Goal: Contribute content

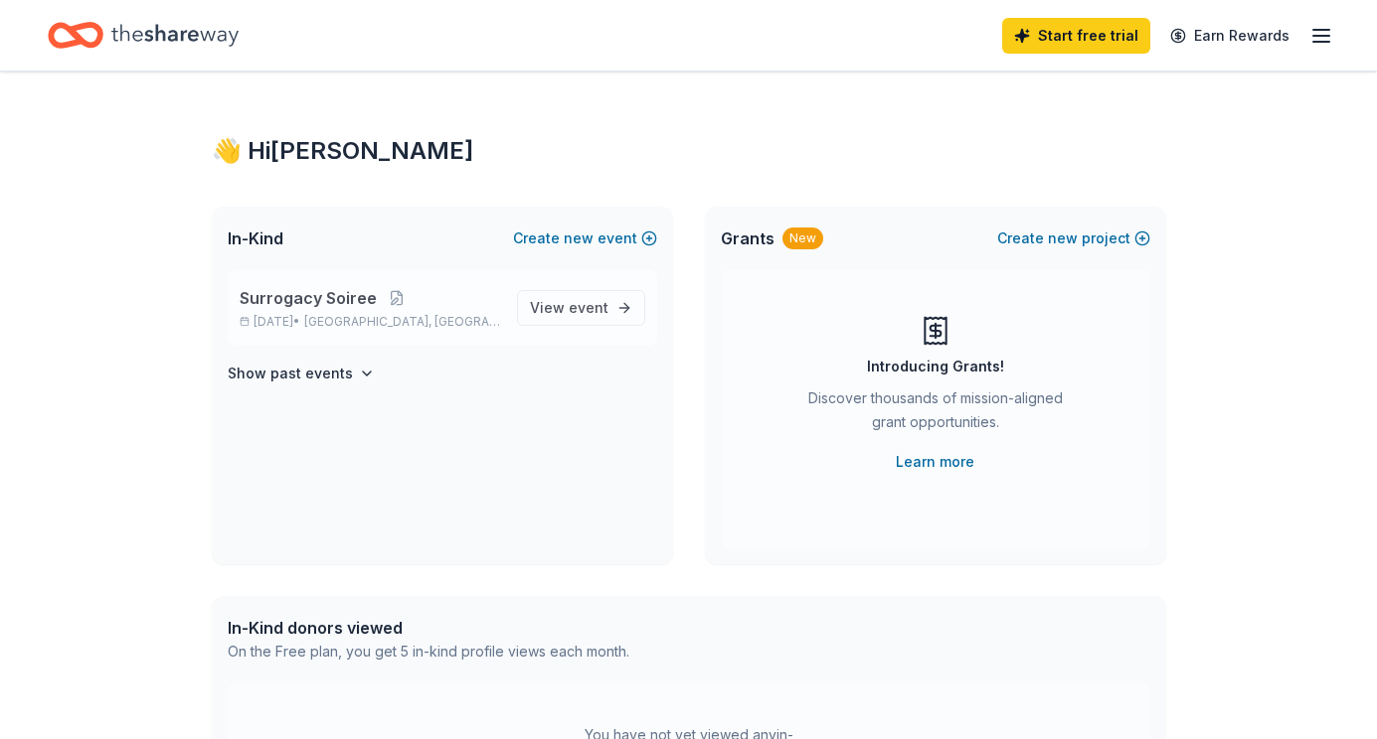
click at [348, 293] on span "Surrogacy Soiree" at bounding box center [308, 298] width 137 height 24
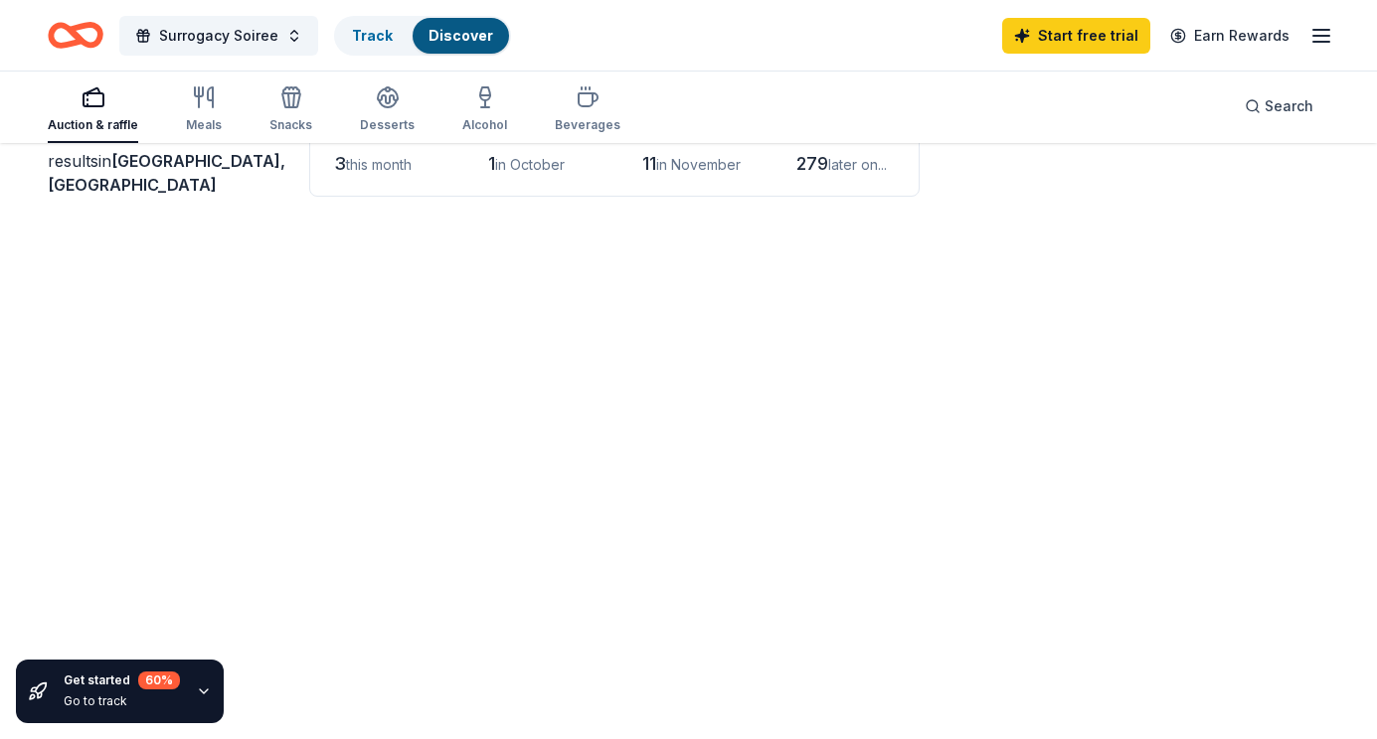
scroll to position [149, 0]
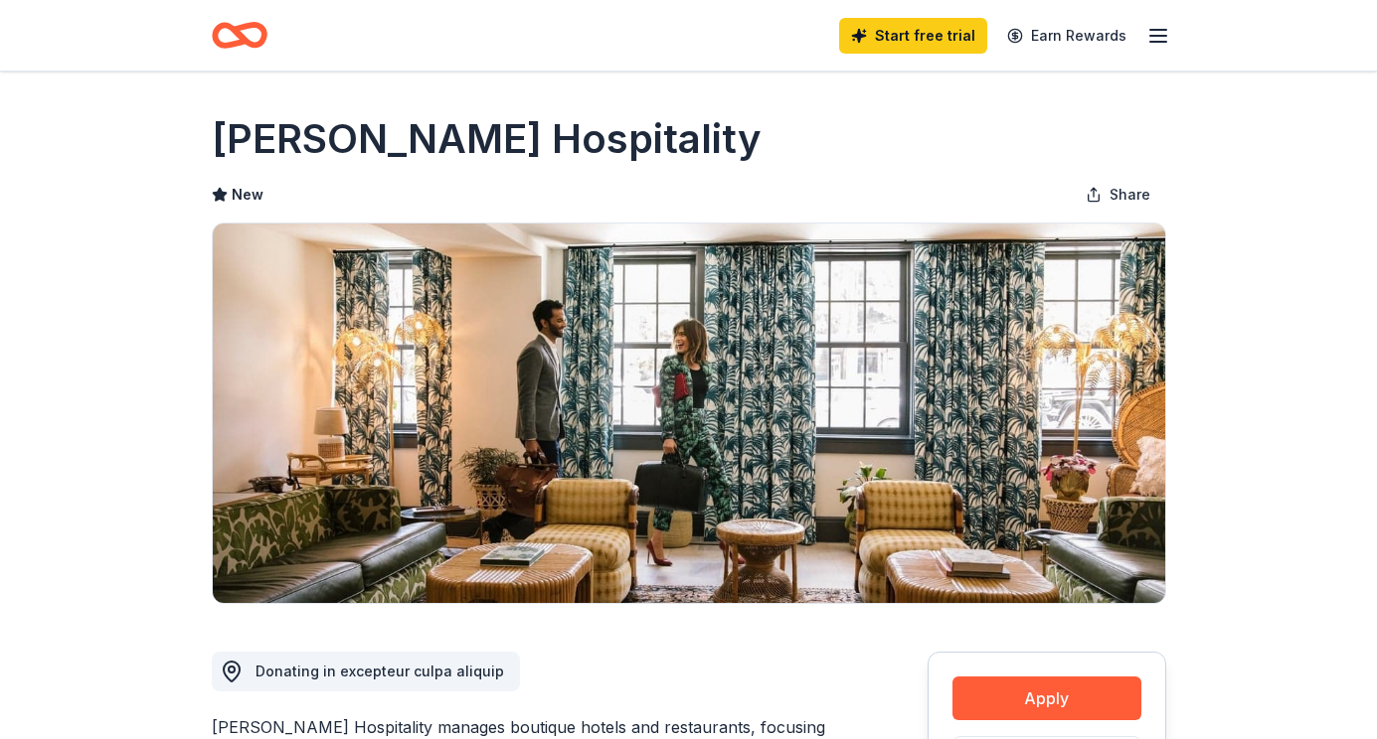
scroll to position [320, 0]
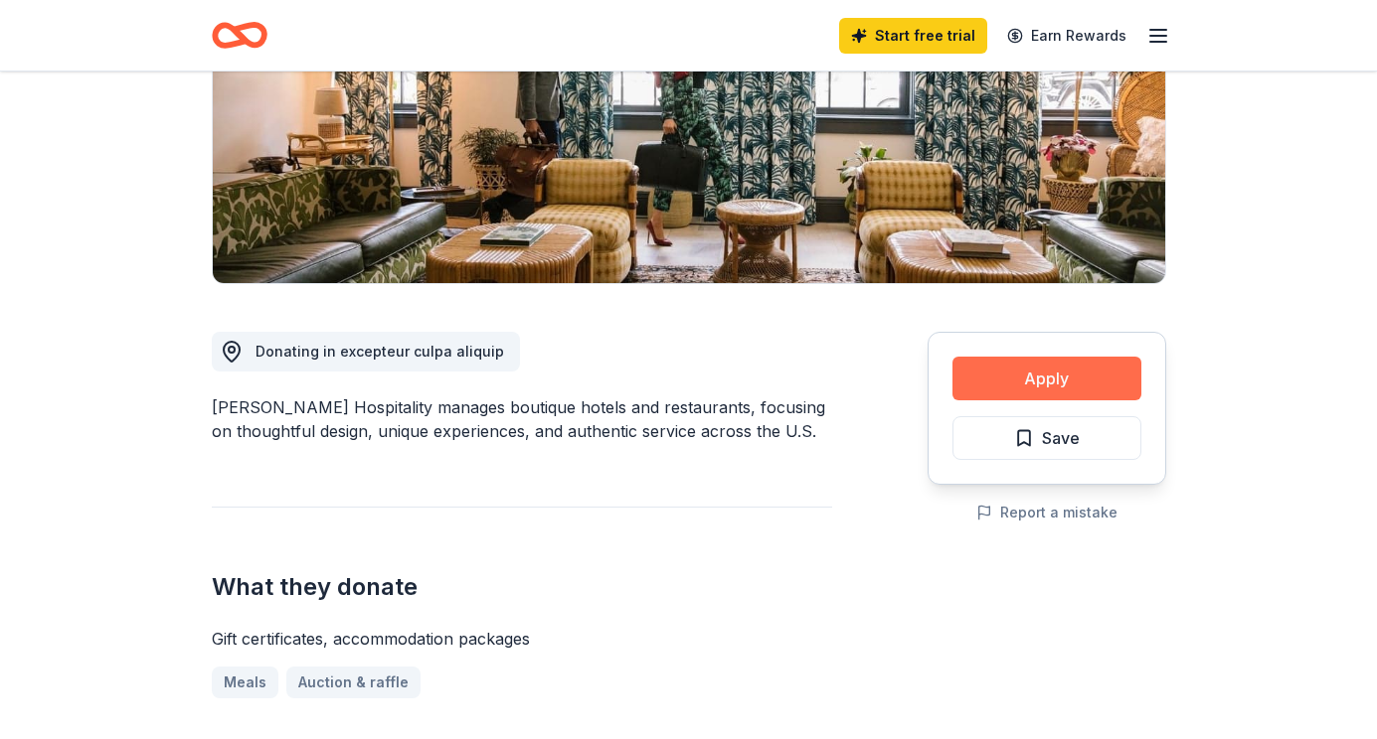
click at [1046, 370] on button "Apply" at bounding box center [1046, 379] width 189 height 44
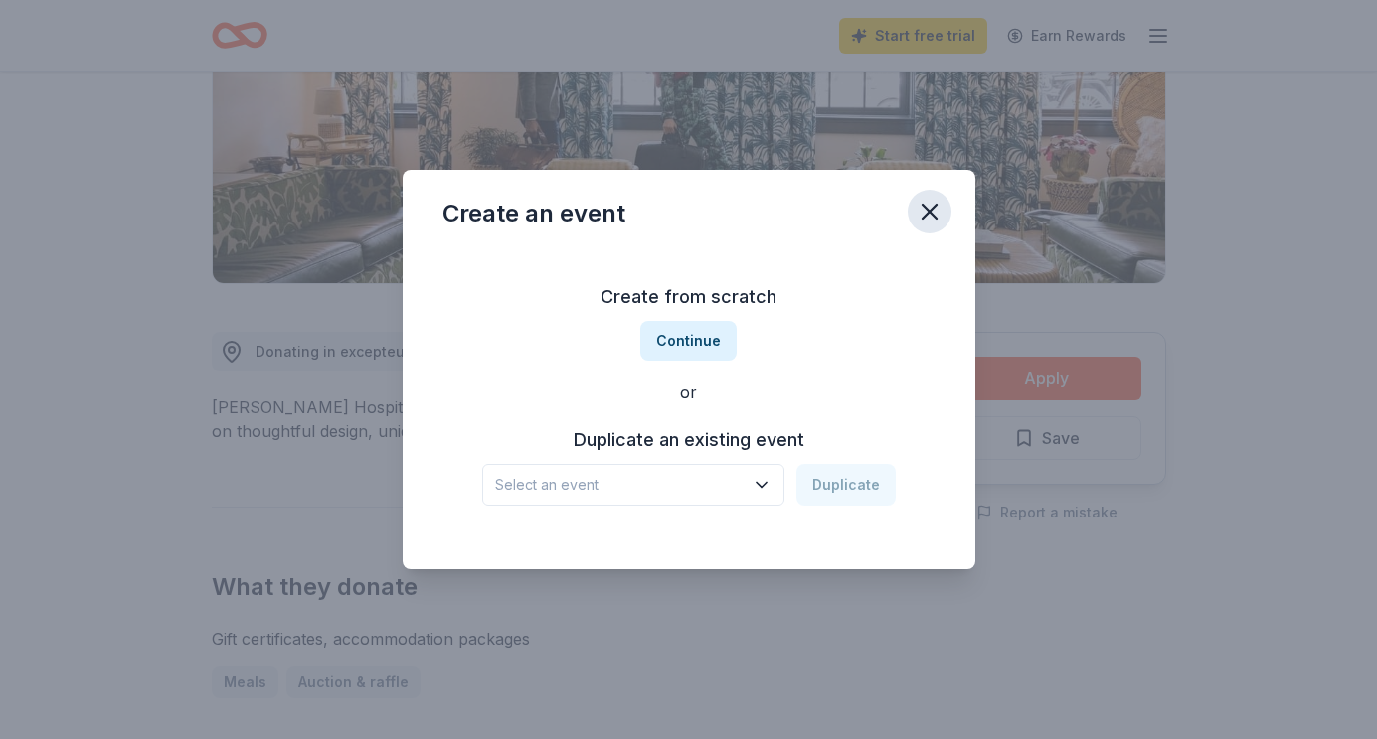
click at [911, 220] on button "button" at bounding box center [929, 212] width 44 height 44
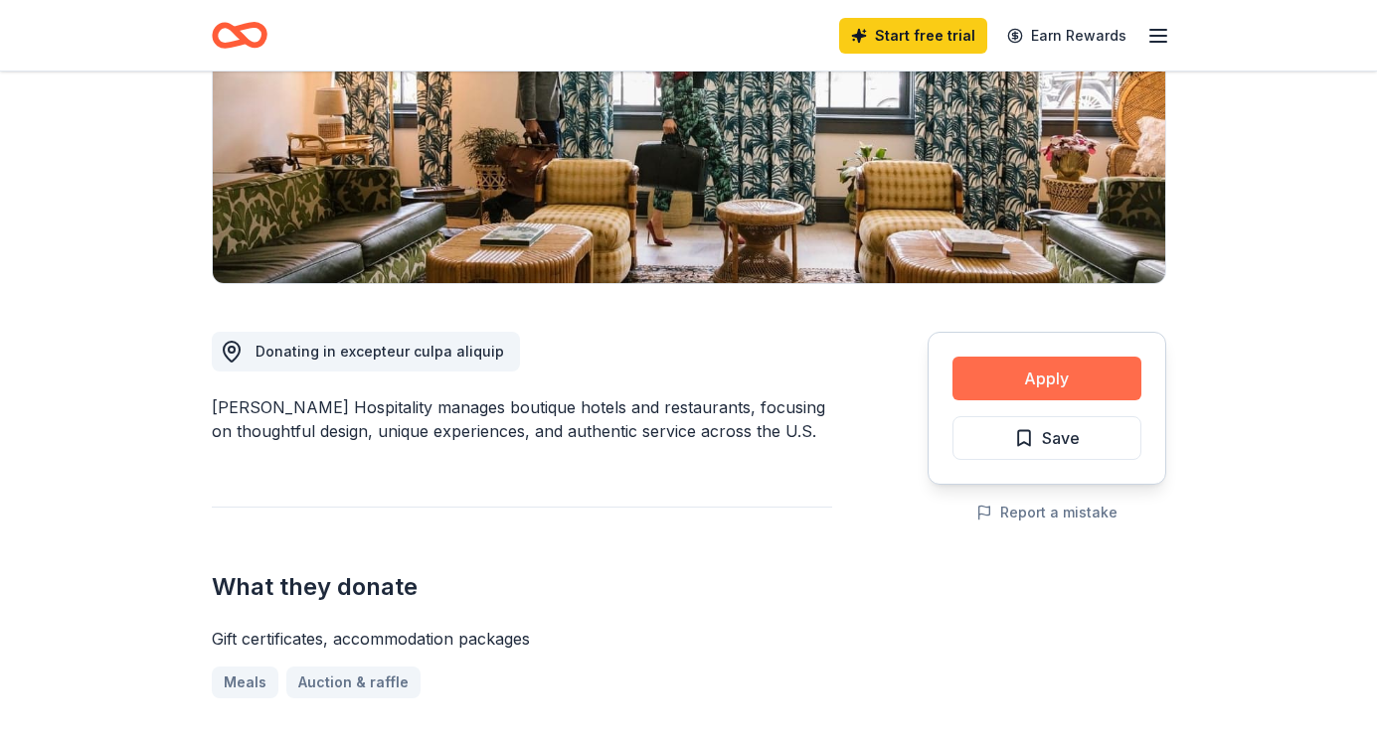
click at [1049, 391] on button "Apply" at bounding box center [1046, 379] width 189 height 44
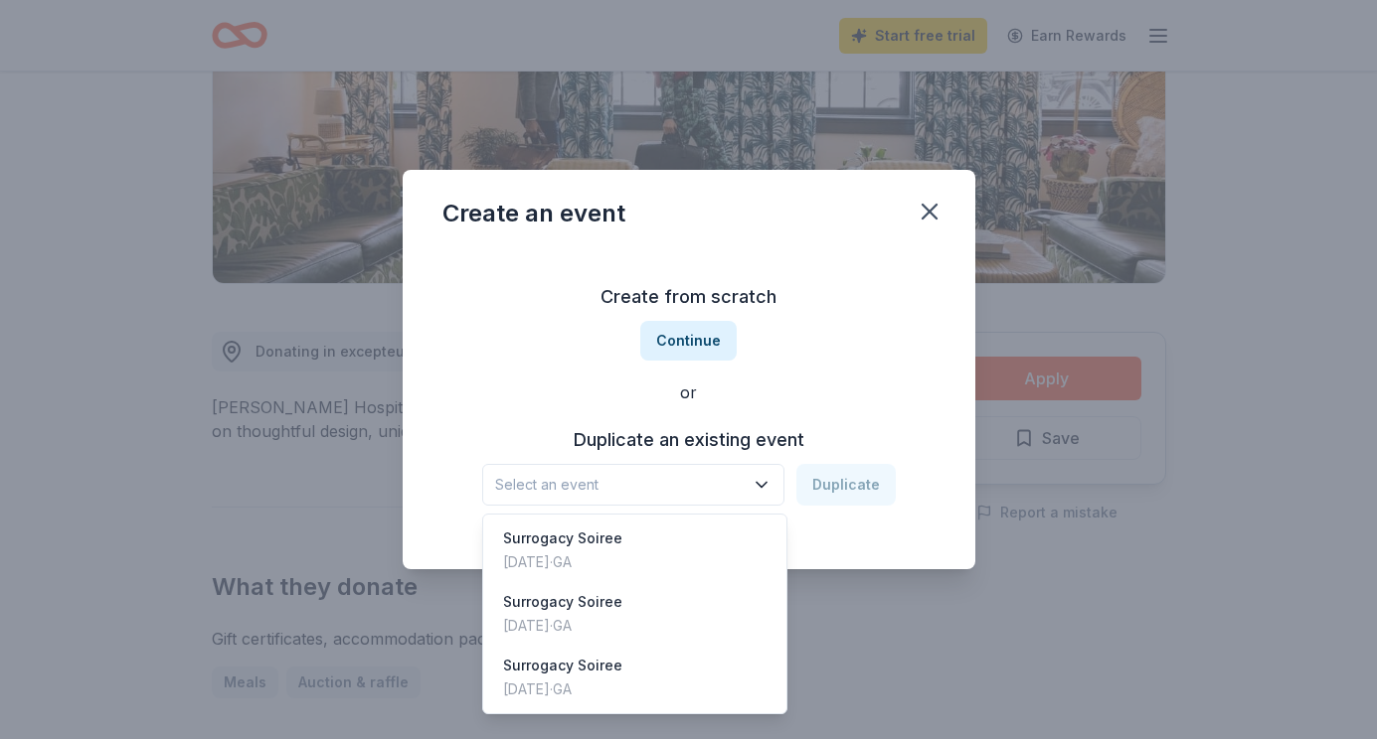
click at [674, 473] on span "Select an event" at bounding box center [619, 485] width 248 height 24
click at [625, 547] on div "Surrogacy Soiree [DATE] · [GEOGRAPHIC_DATA]" at bounding box center [635, 551] width 296 height 64
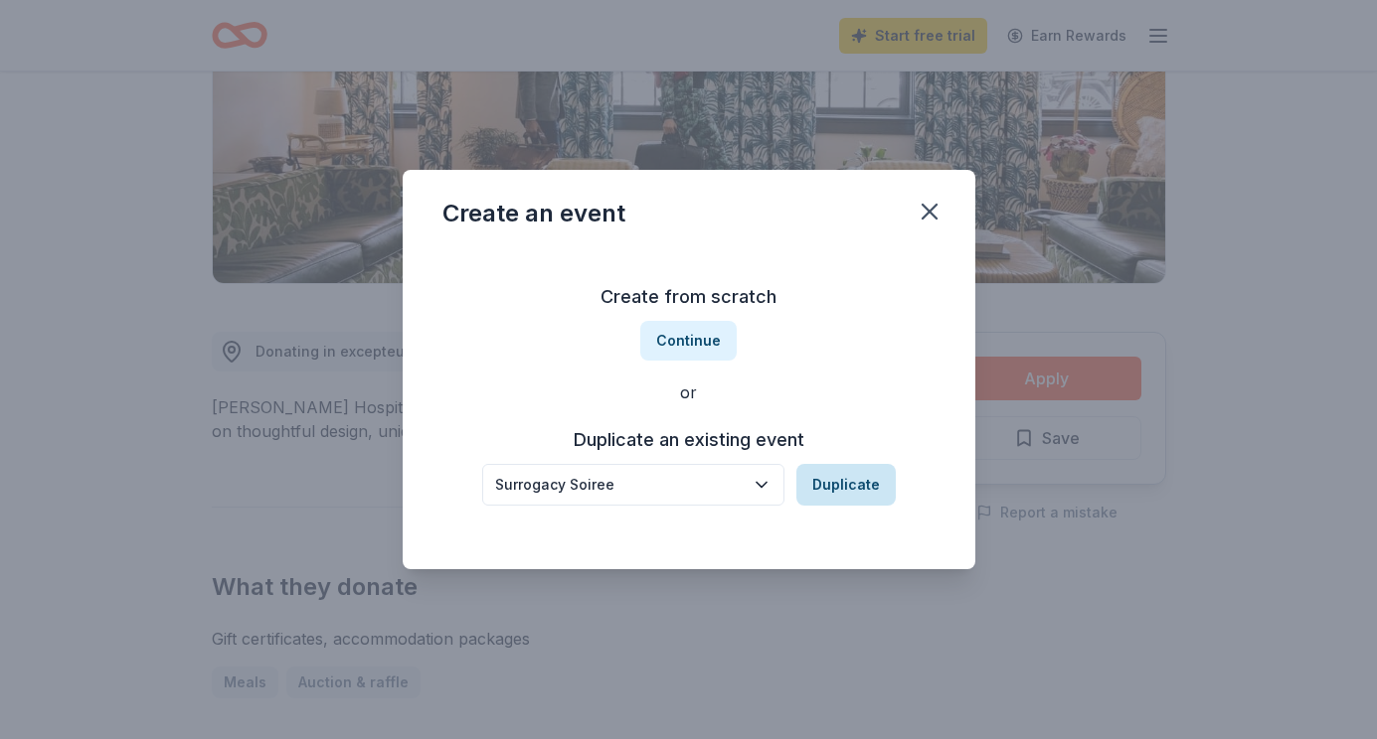
click at [872, 464] on button "Duplicate" at bounding box center [845, 485] width 99 height 42
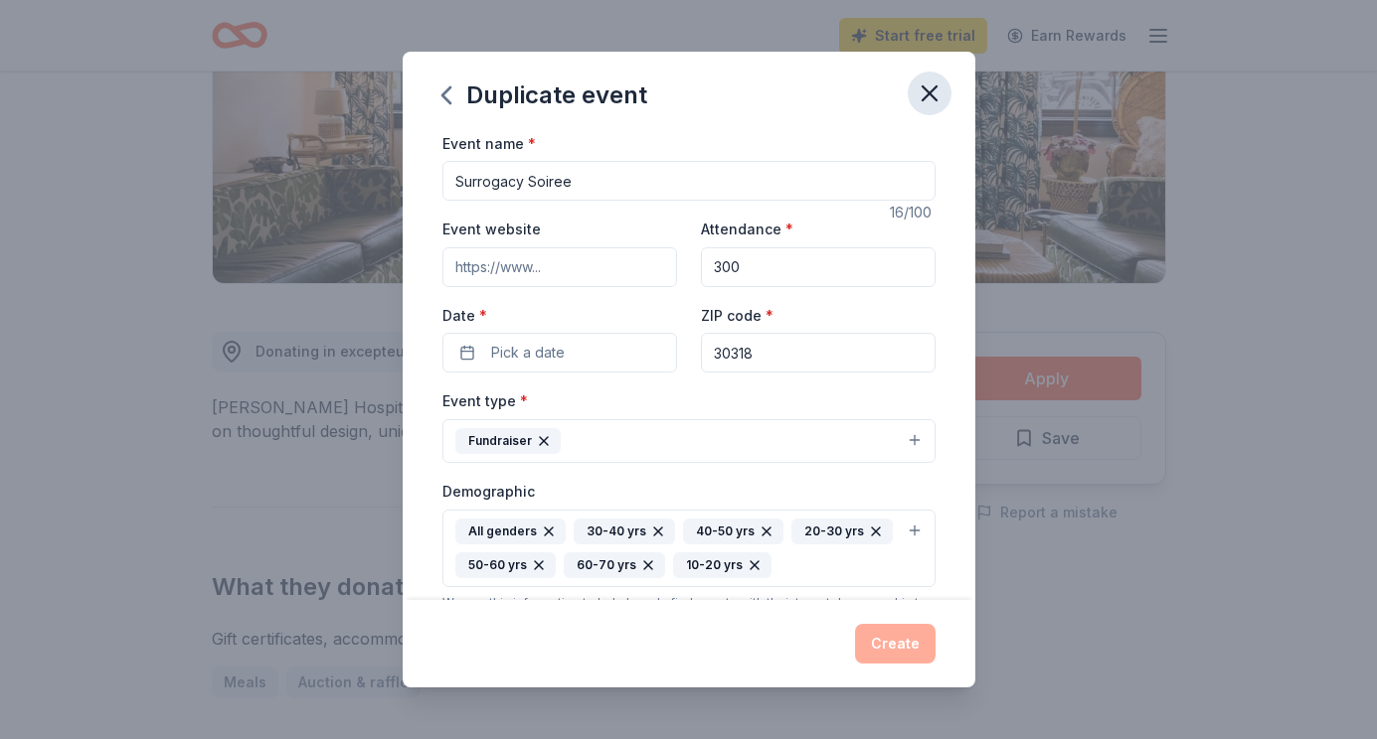
click at [923, 102] on icon "button" at bounding box center [929, 94] width 28 height 28
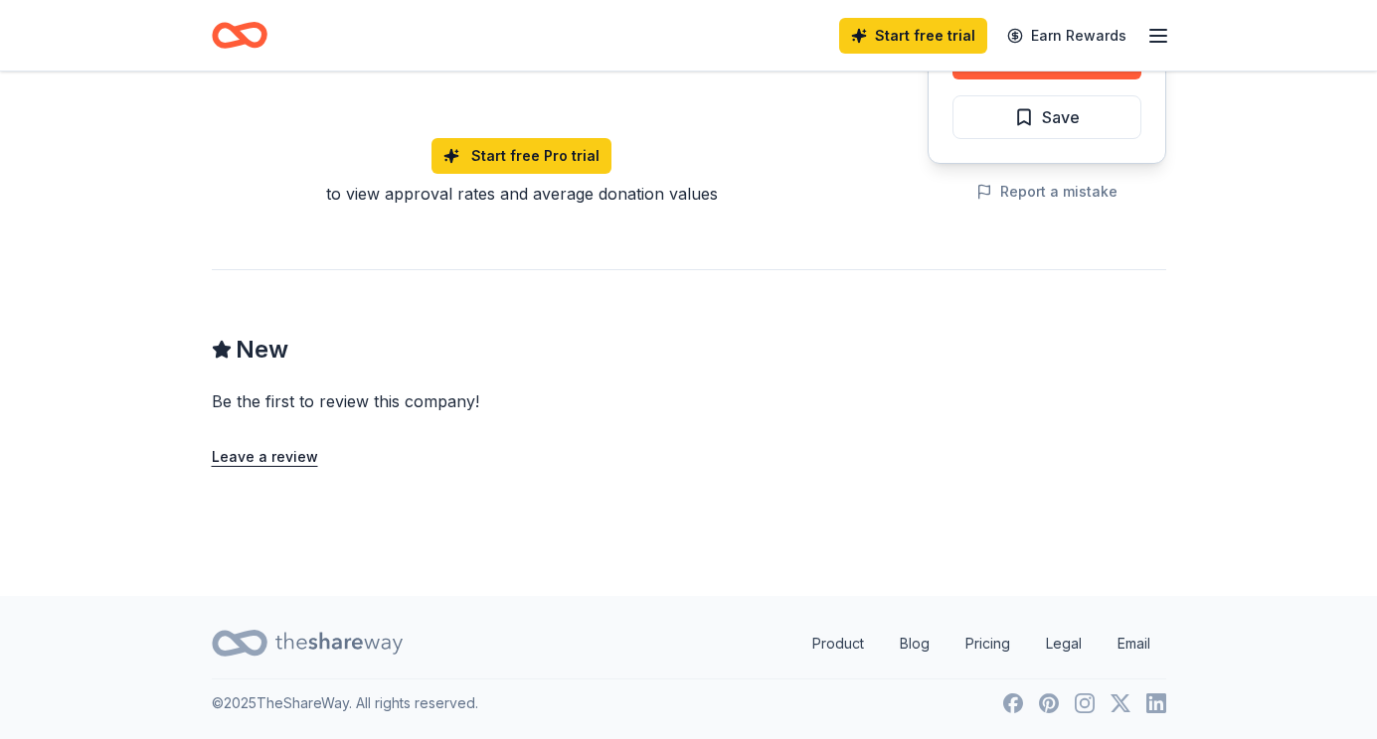
scroll to position [69, 0]
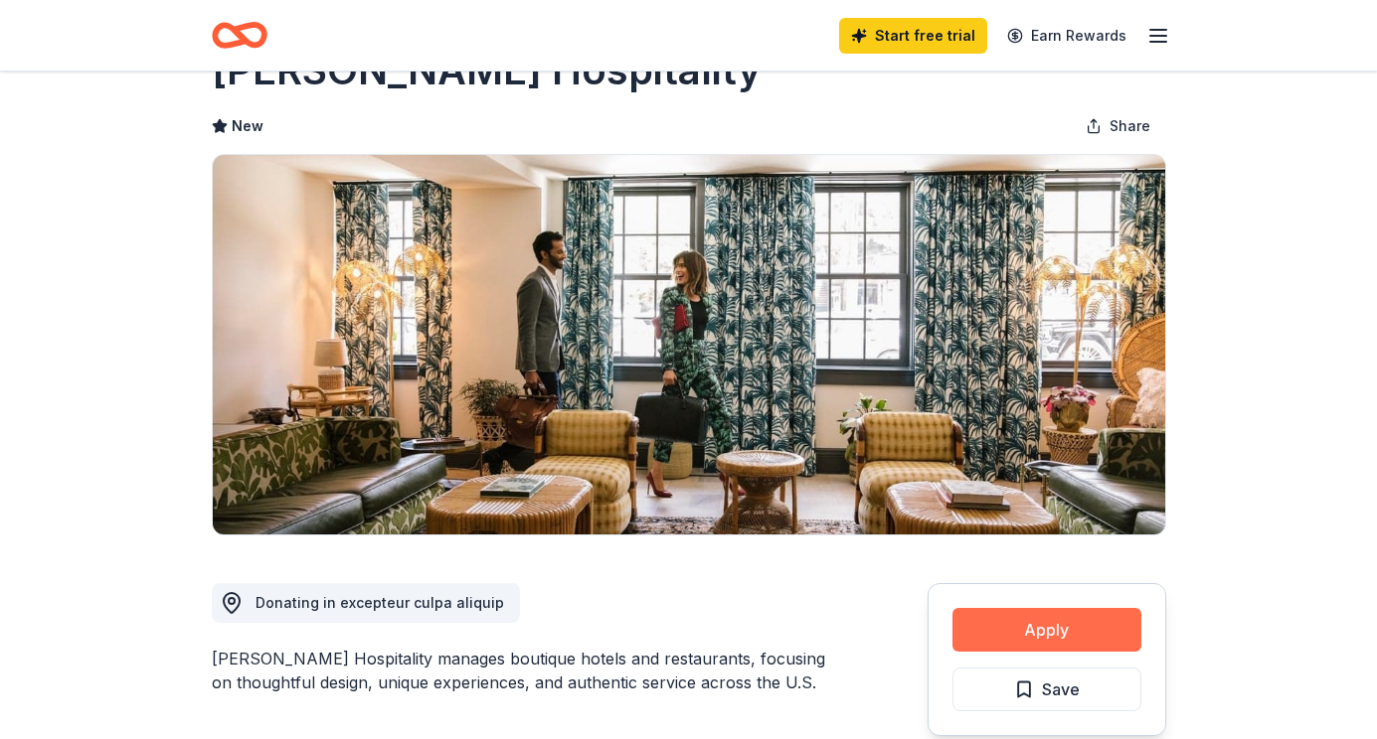
click at [1037, 645] on button "Apply" at bounding box center [1046, 630] width 189 height 44
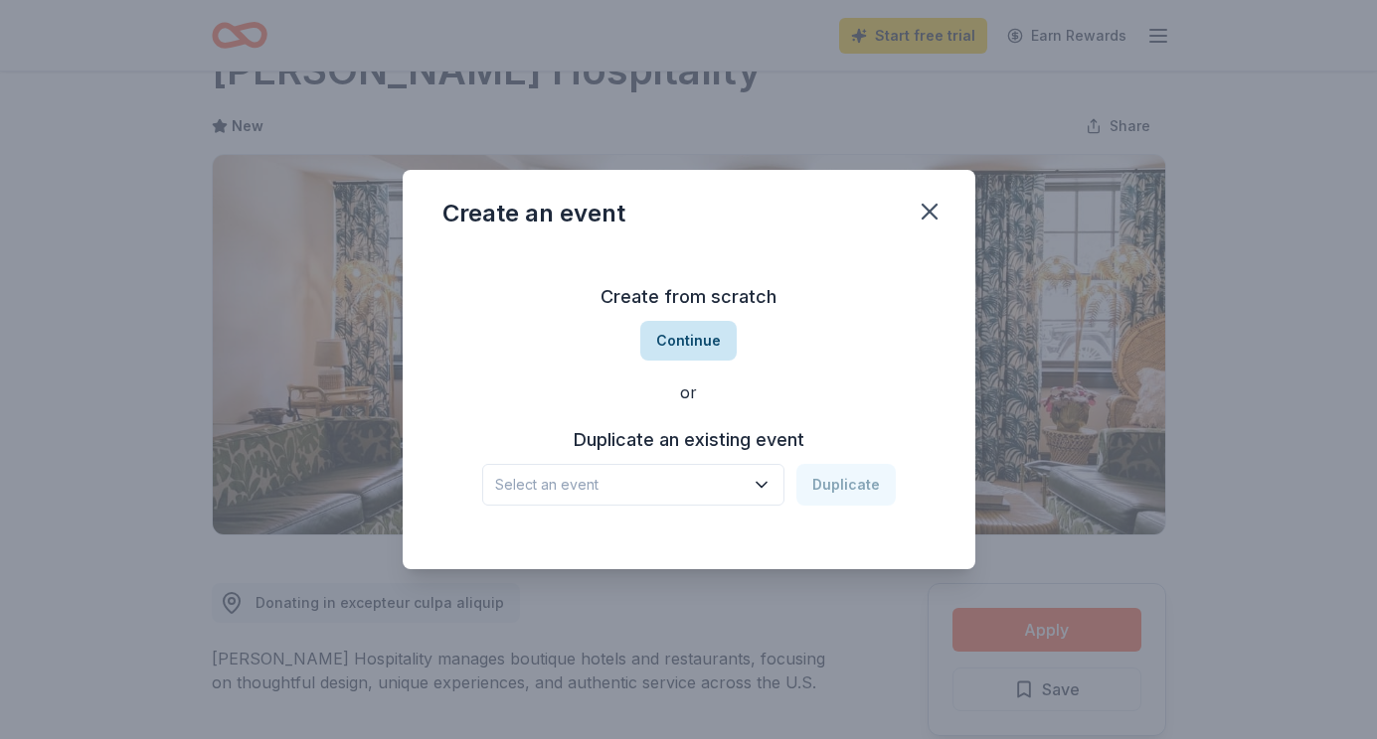
click at [678, 340] on button "Continue" at bounding box center [688, 341] width 96 height 40
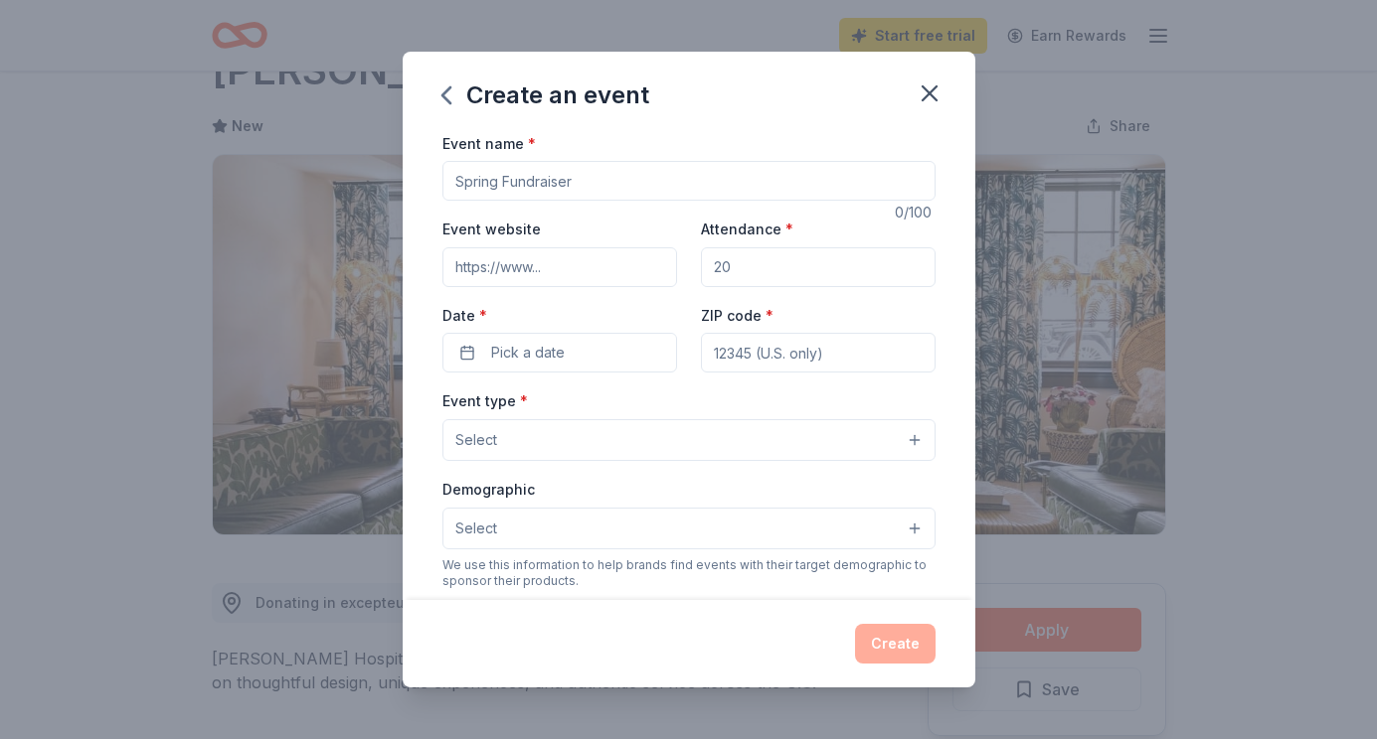
click at [564, 195] on input "Event name *" at bounding box center [688, 181] width 493 height 40
click at [927, 92] on icon "button" at bounding box center [929, 93] width 14 height 14
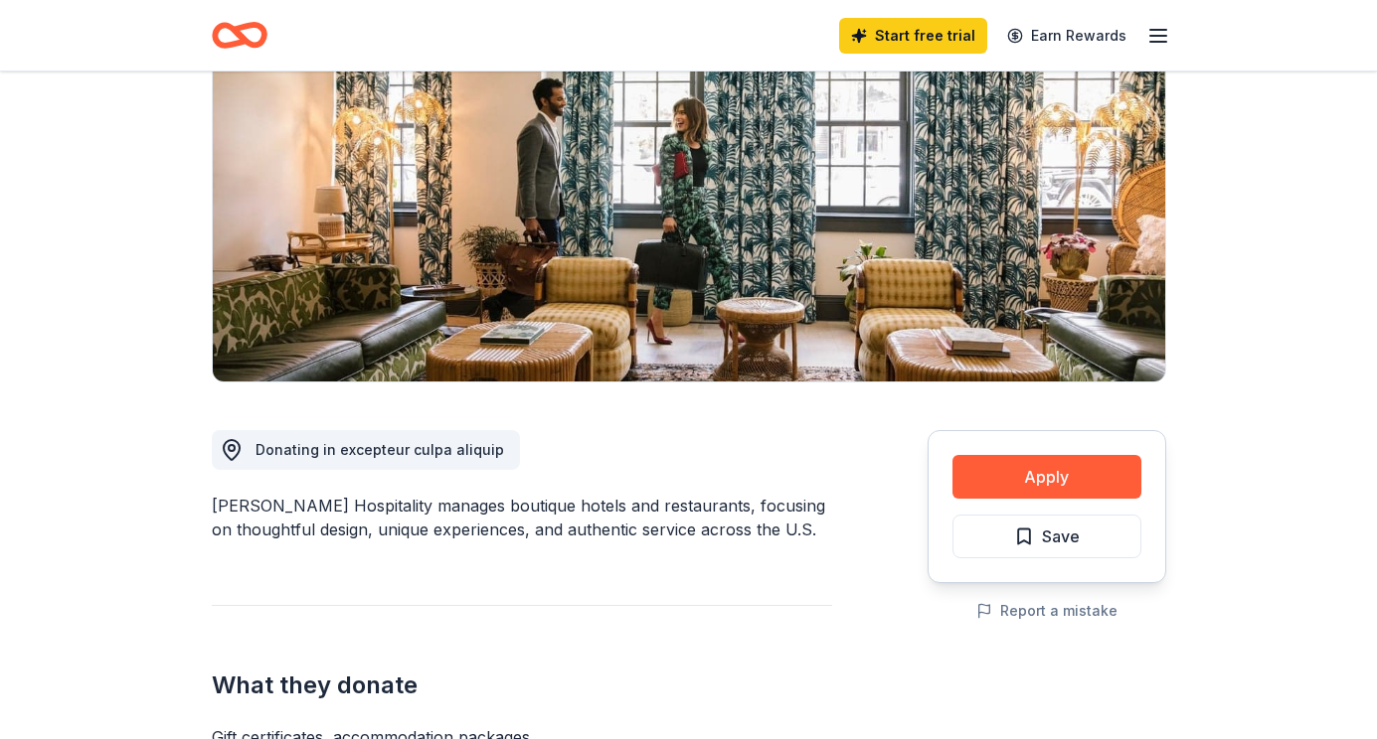
scroll to position [353, 0]
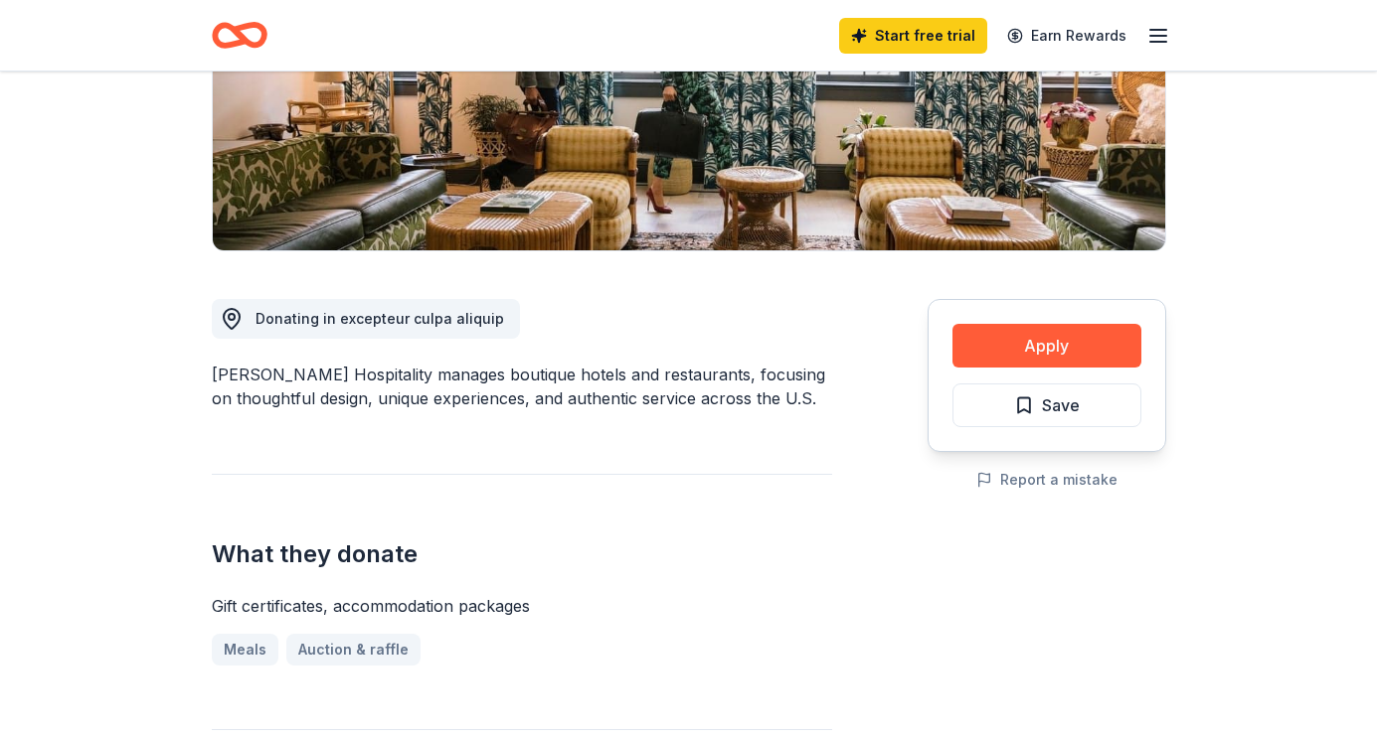
click at [460, 323] on span "Donating in excepteur culpa aliquip" at bounding box center [379, 318] width 248 height 17
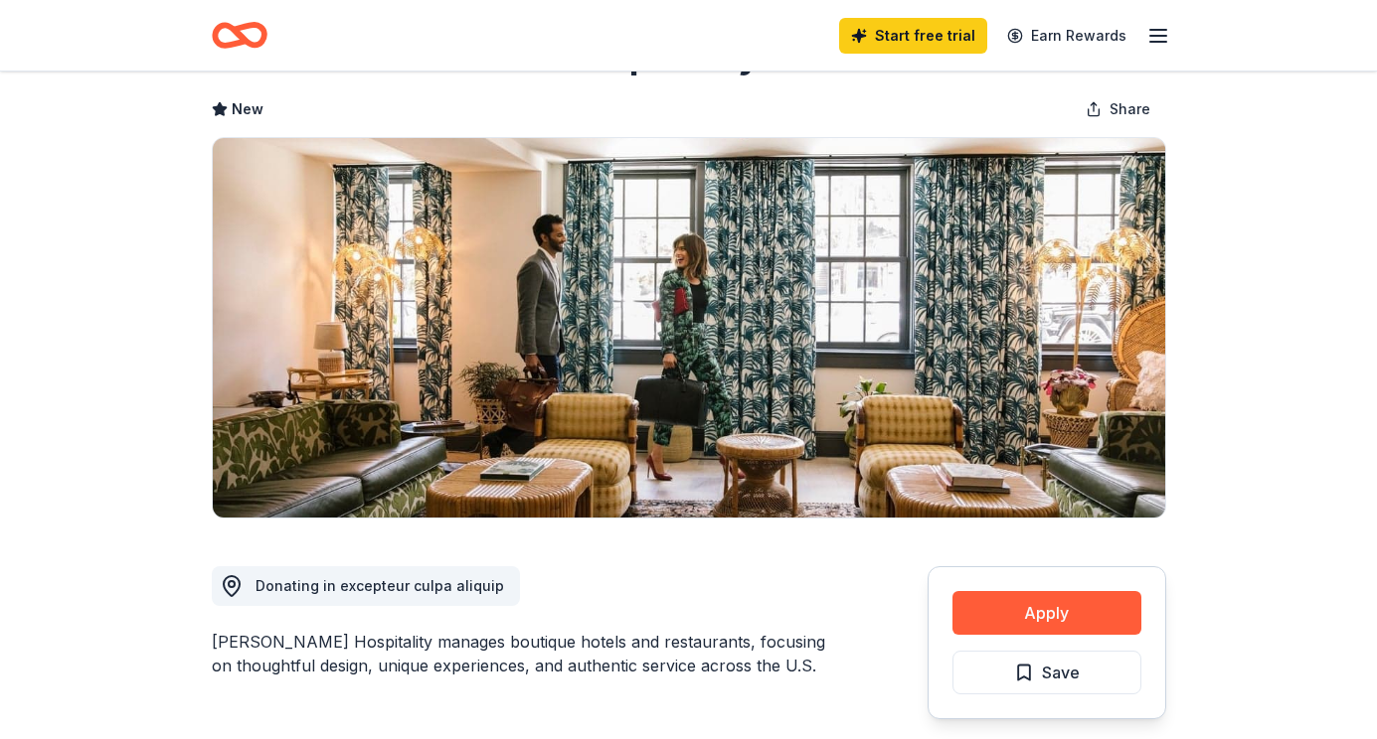
scroll to position [0, 0]
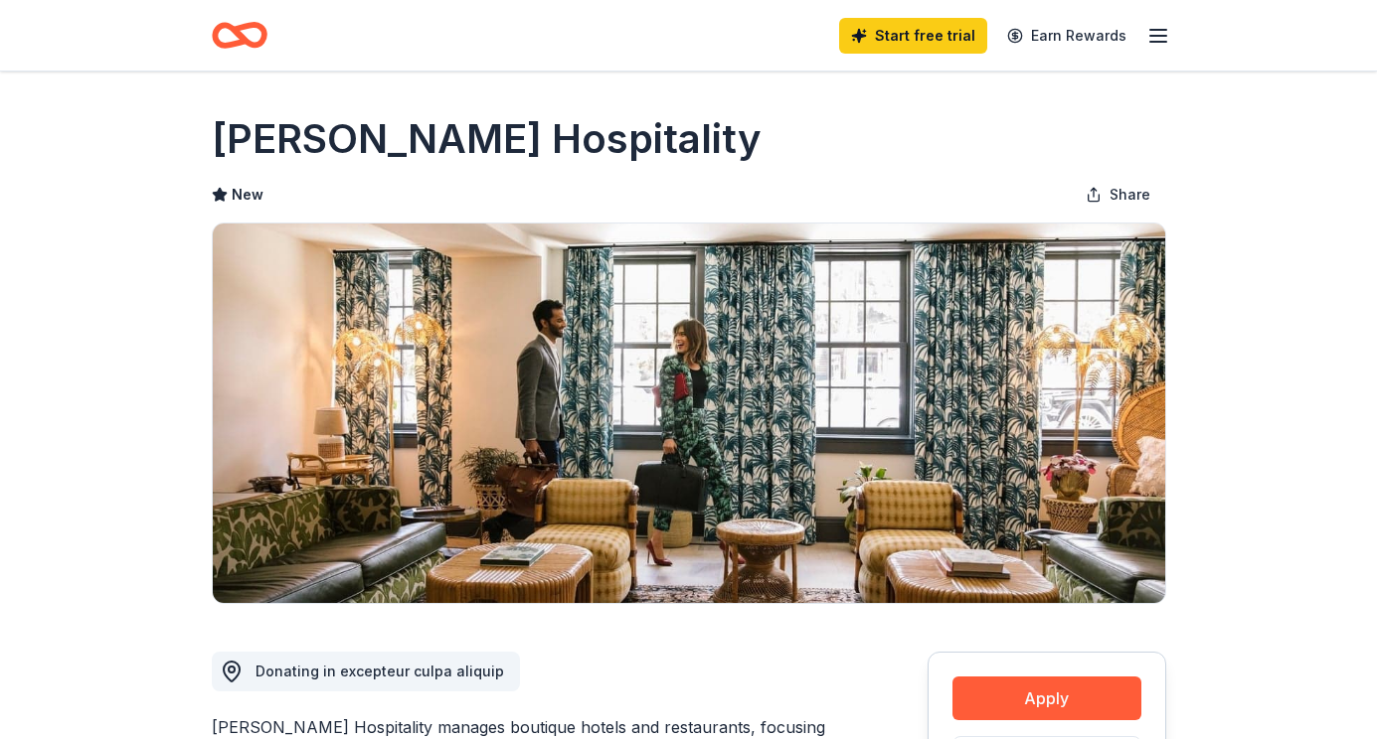
click at [1160, 32] on icon "button" at bounding box center [1158, 36] width 24 height 24
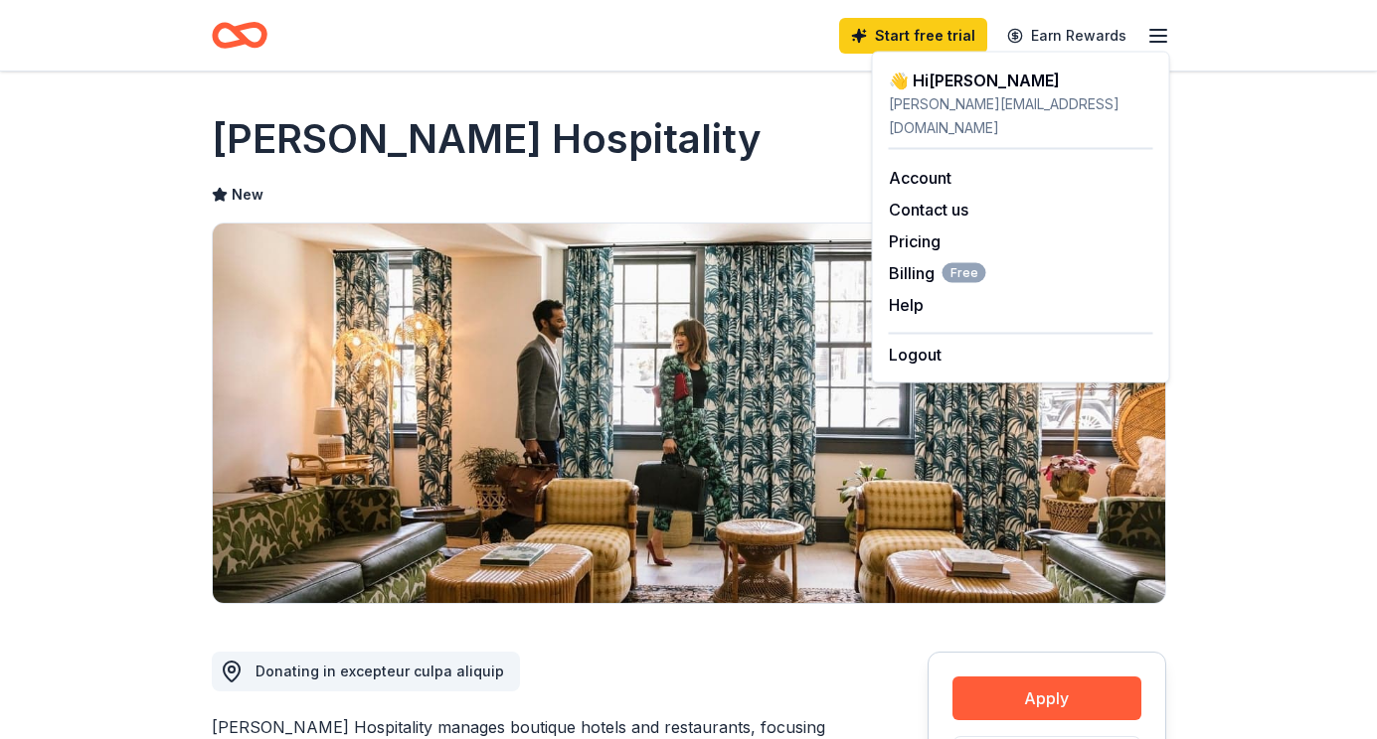
click at [779, 194] on div "New Share" at bounding box center [689, 195] width 954 height 40
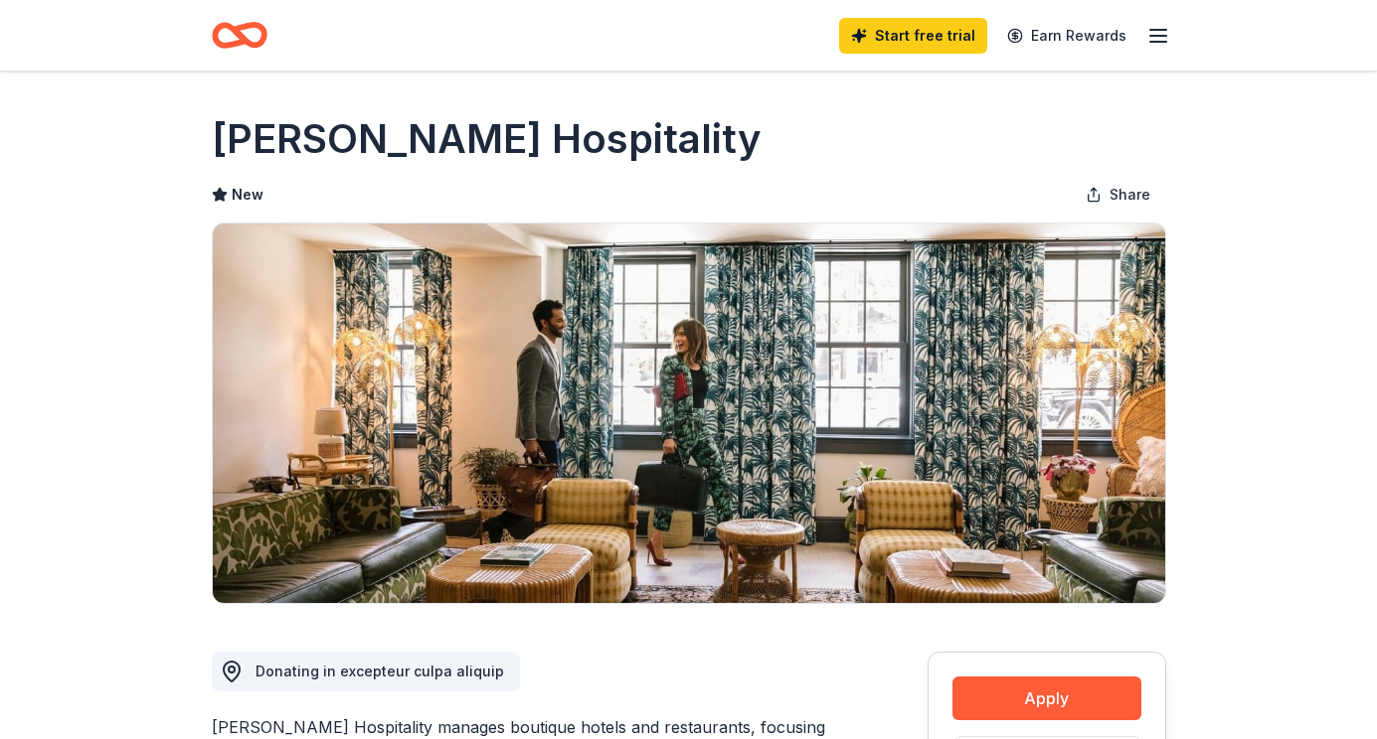
click at [319, 165] on h1 "[PERSON_NAME] Hospitality" at bounding box center [487, 139] width 550 height 56
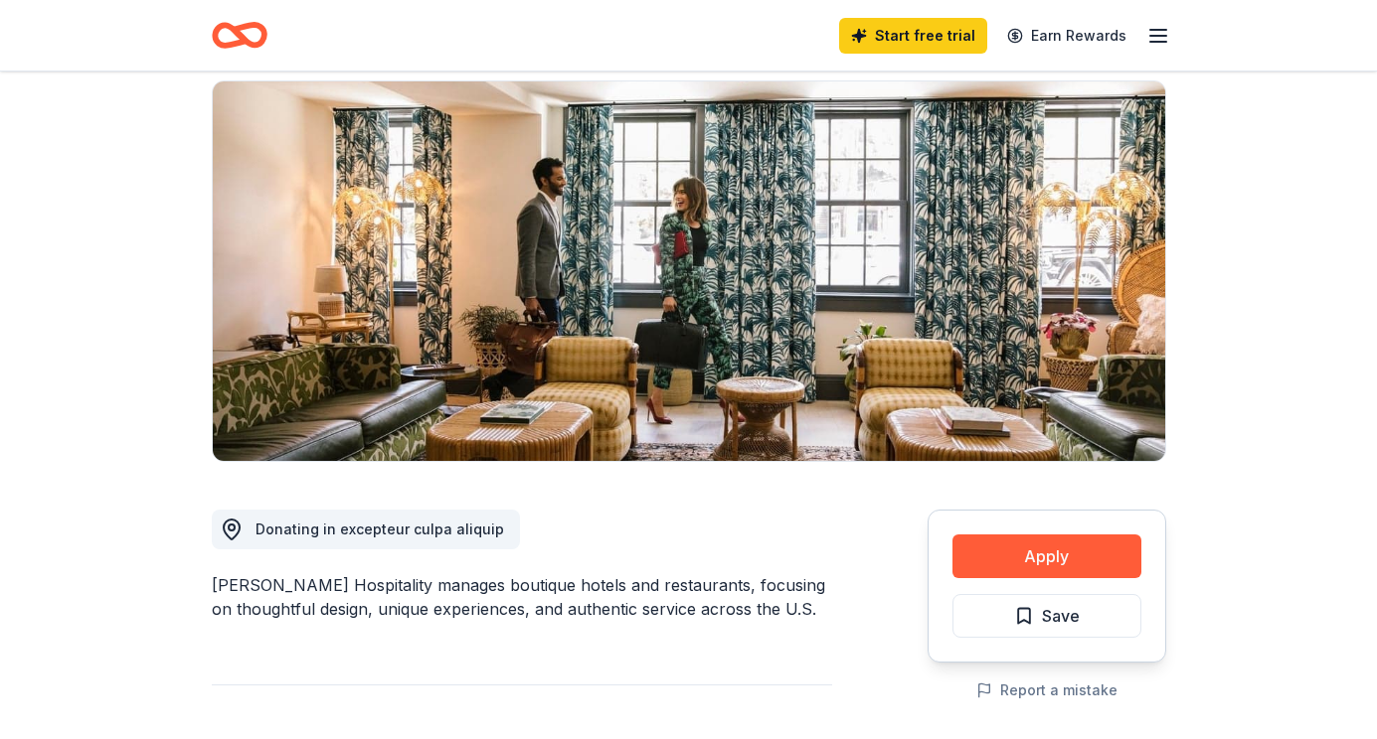
scroll to position [183, 0]
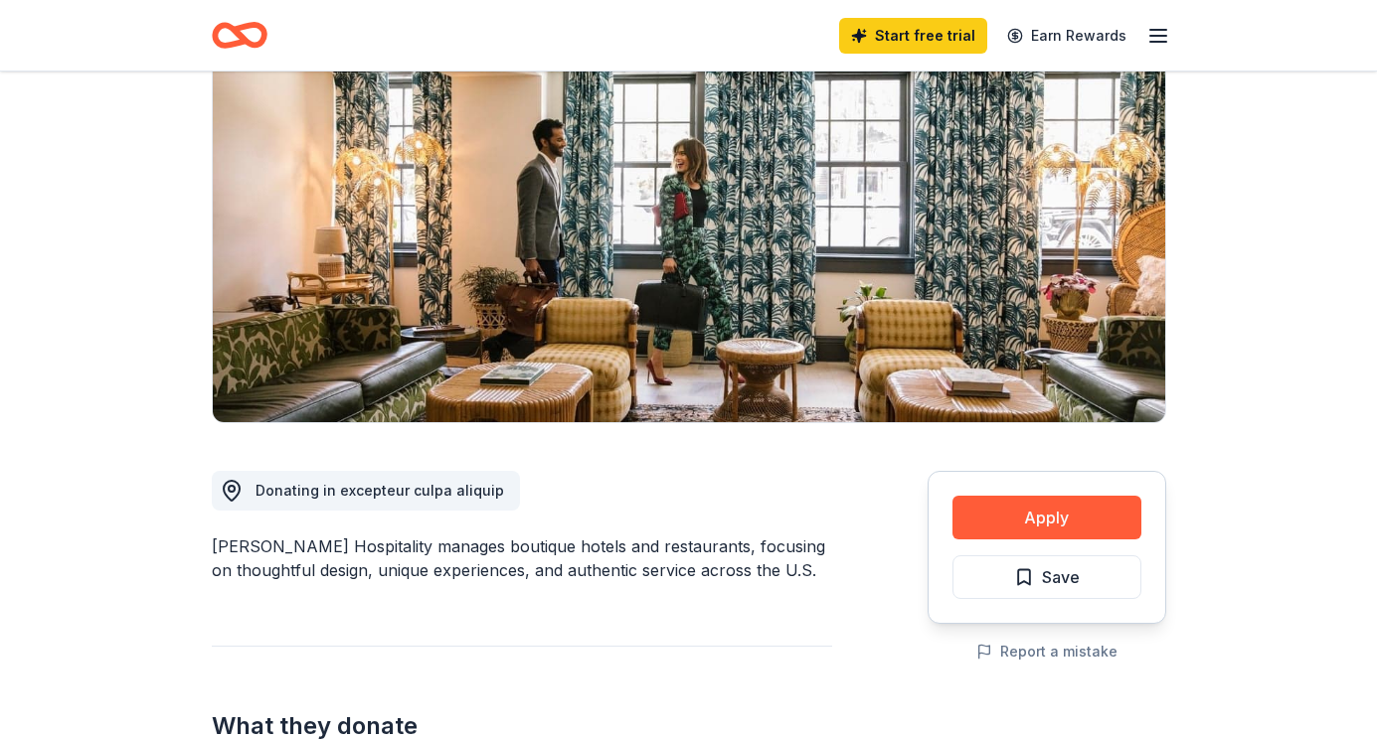
click at [419, 319] on img at bounding box center [689, 233] width 952 height 380
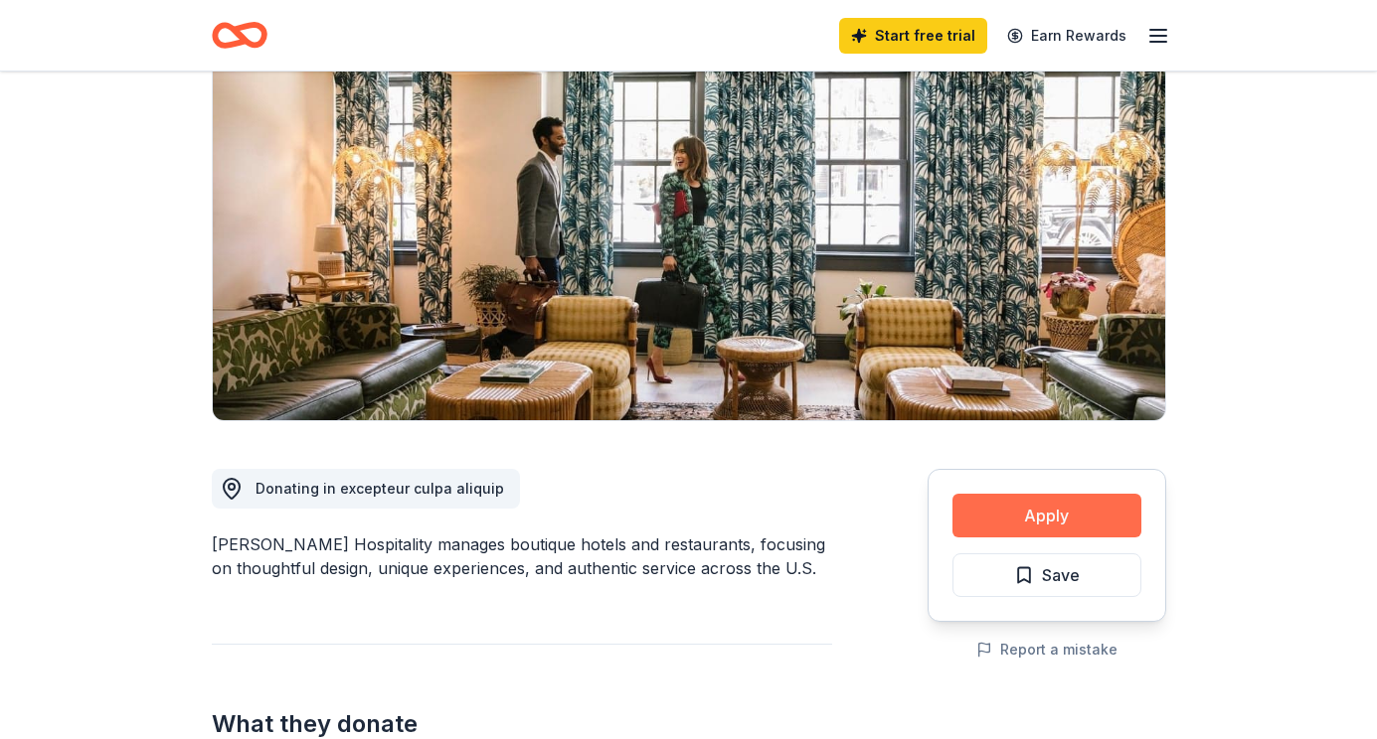
click at [1028, 511] on button "Apply" at bounding box center [1046, 516] width 189 height 44
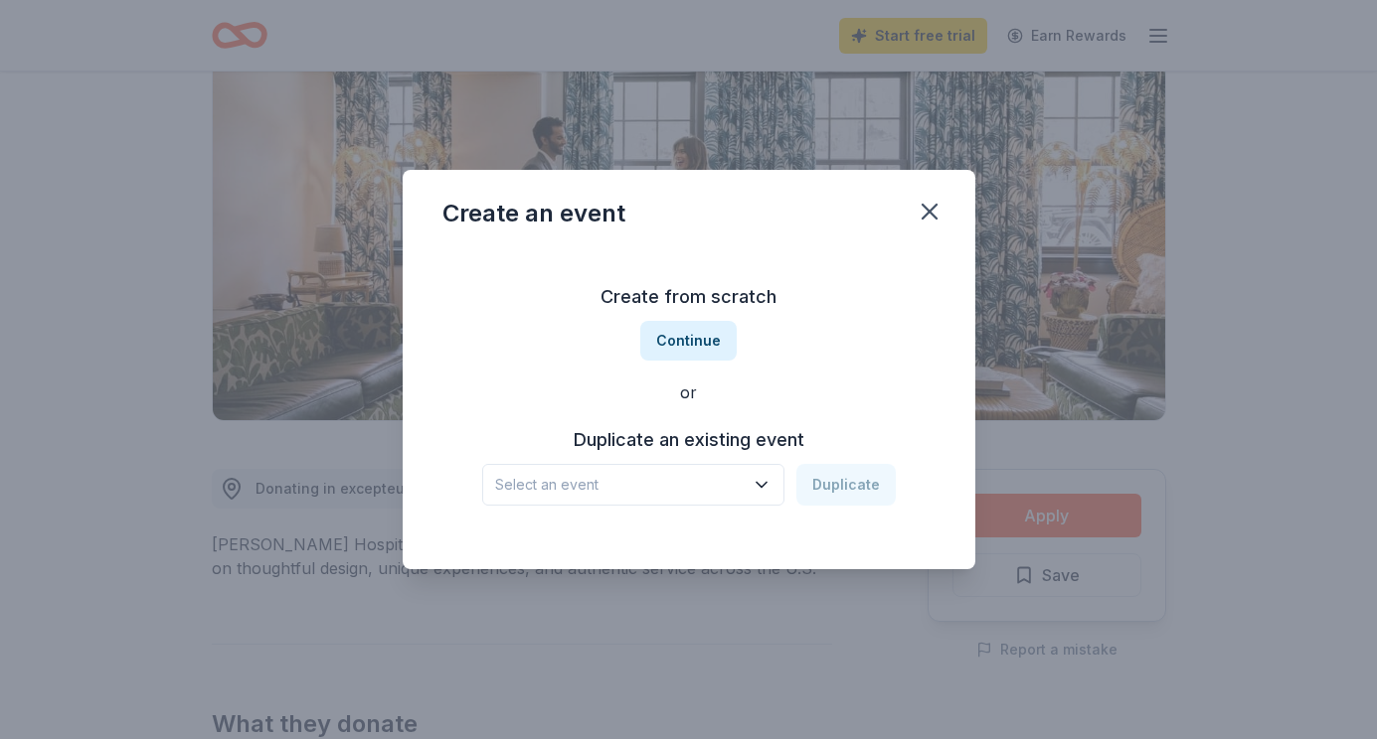
click at [746, 485] on button "Select an event" at bounding box center [633, 485] width 302 height 42
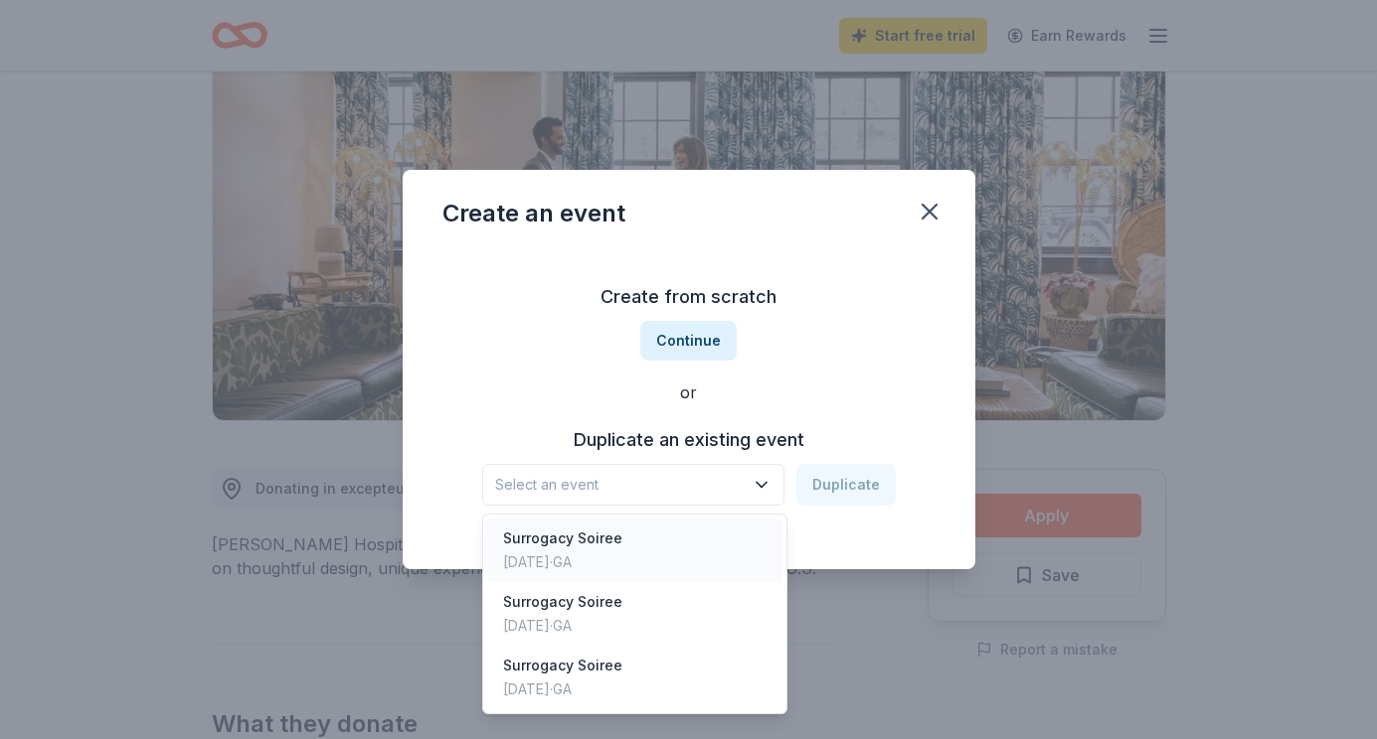
click at [715, 550] on div "Surrogacy Soiree [DATE] · [GEOGRAPHIC_DATA]" at bounding box center [635, 551] width 296 height 64
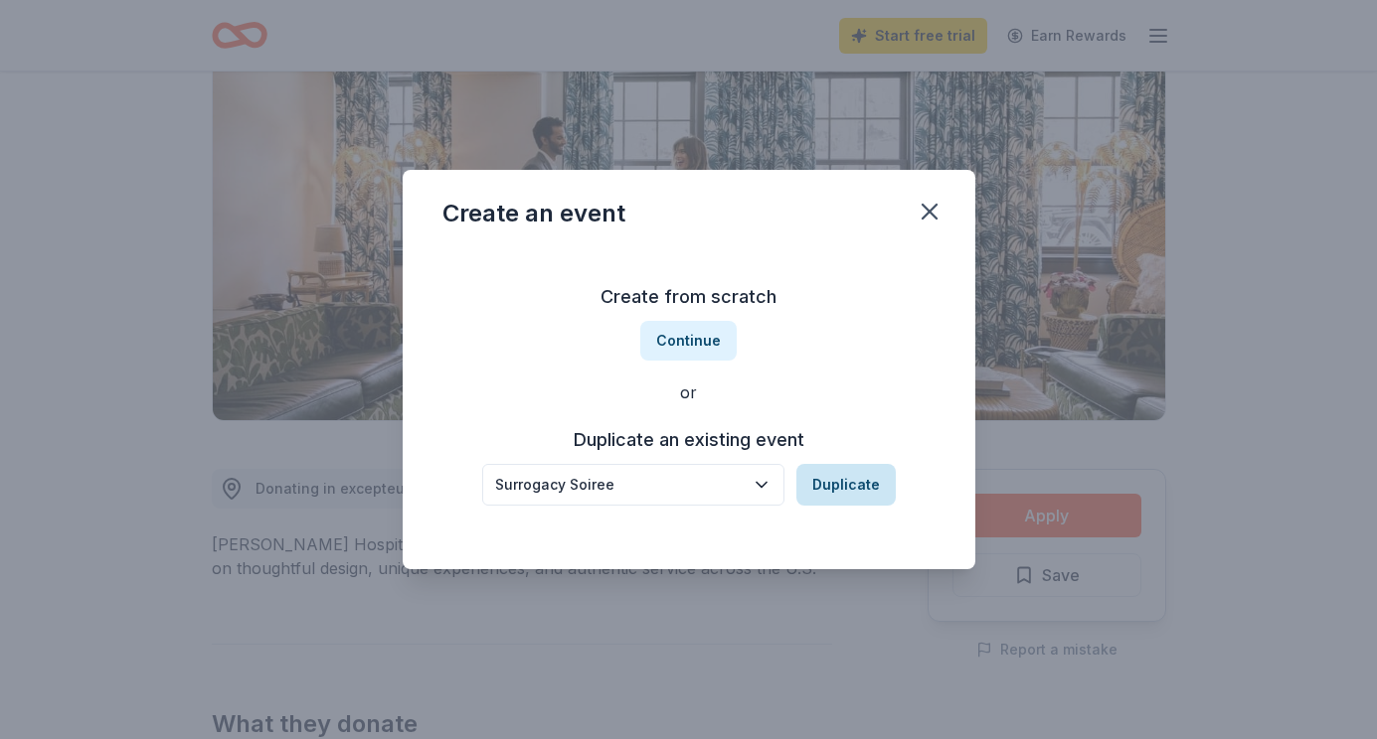
click at [821, 486] on button "Duplicate" at bounding box center [845, 485] width 99 height 42
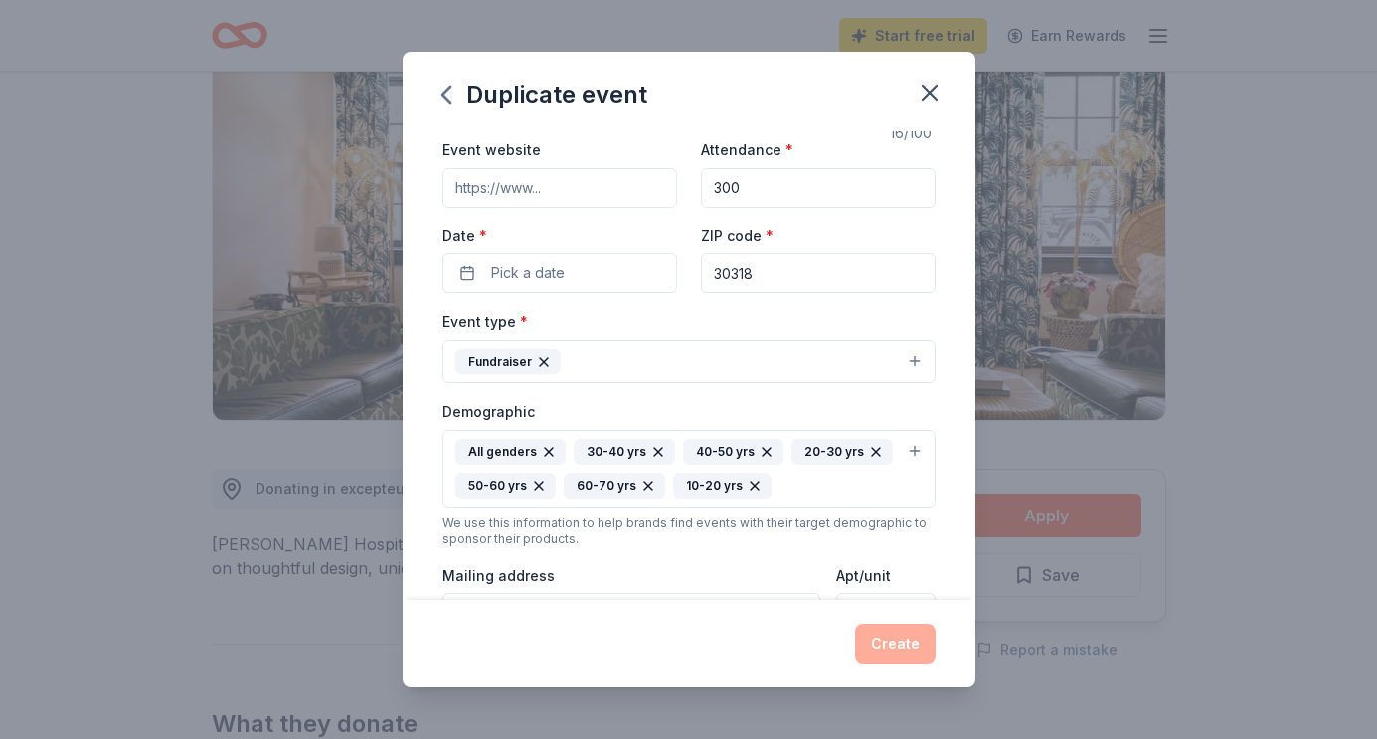
scroll to position [91, 0]
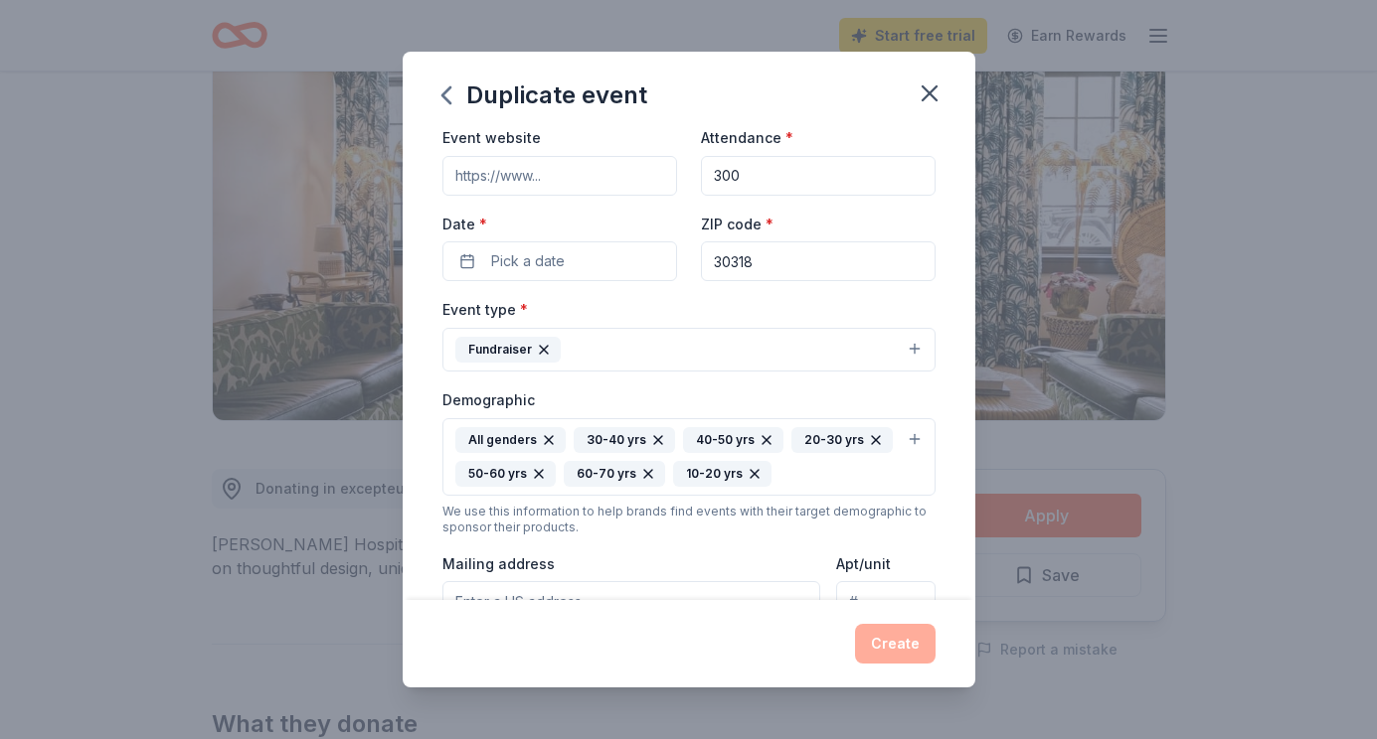
click at [585, 187] on input "Event website" at bounding box center [559, 176] width 235 height 40
type input "[DOMAIN_NAME]"
click at [783, 165] on input "300" at bounding box center [818, 176] width 235 height 40
type input "350"
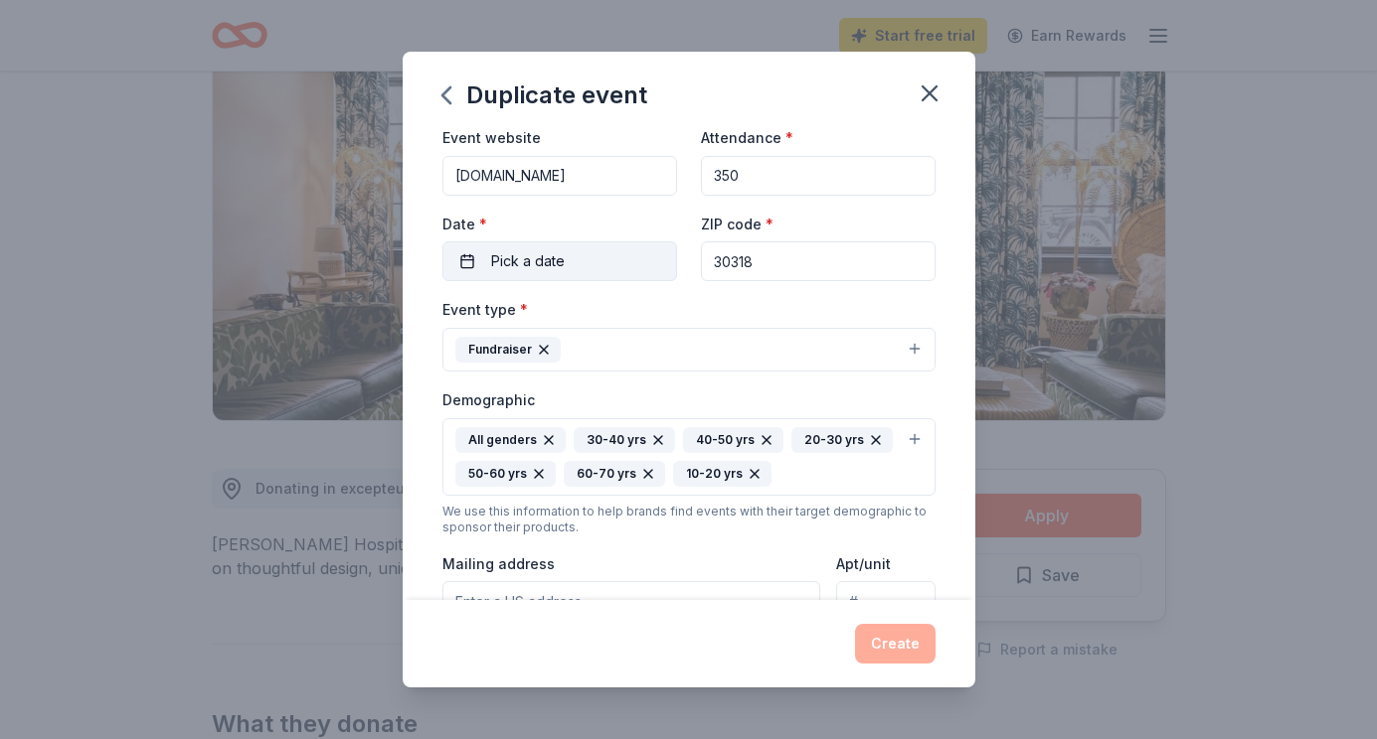
click at [505, 265] on span "Pick a date" at bounding box center [528, 261] width 74 height 24
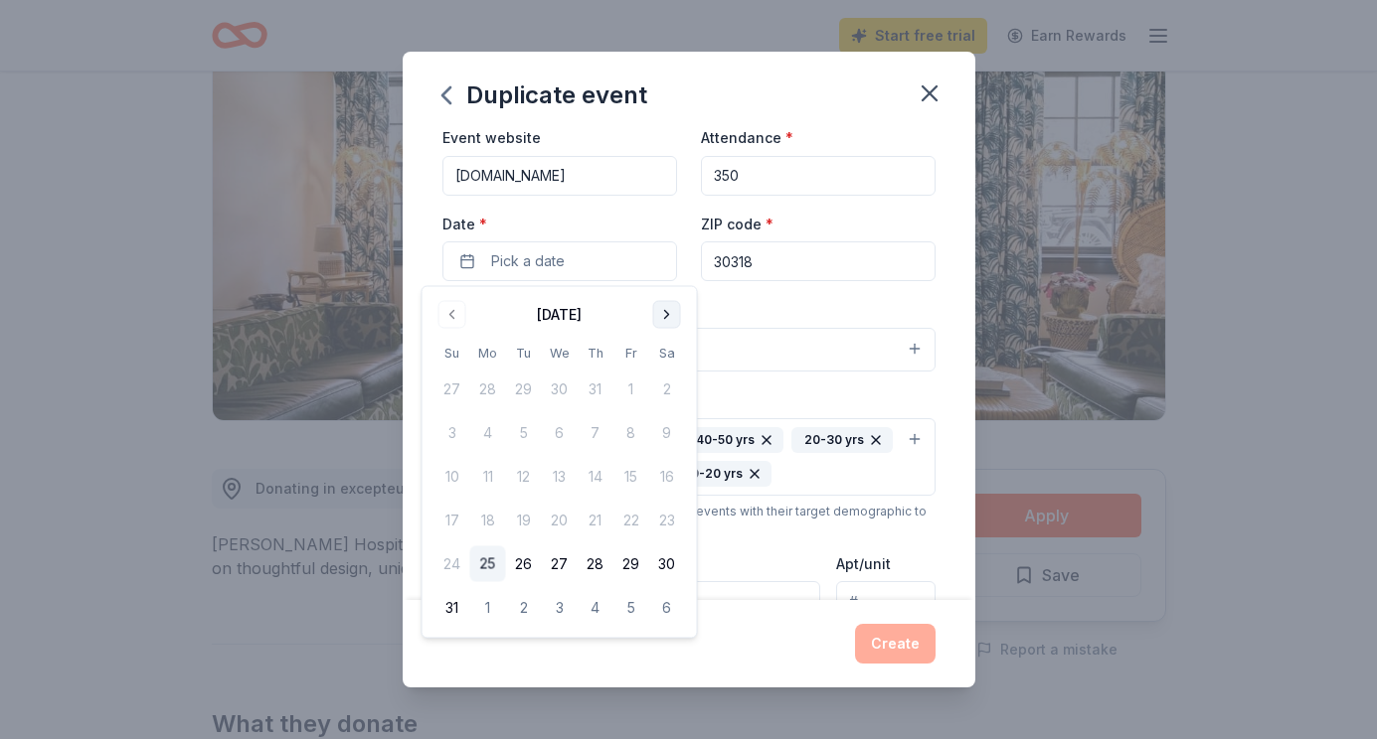
click at [665, 319] on button "Go to next month" at bounding box center [667, 315] width 28 height 28
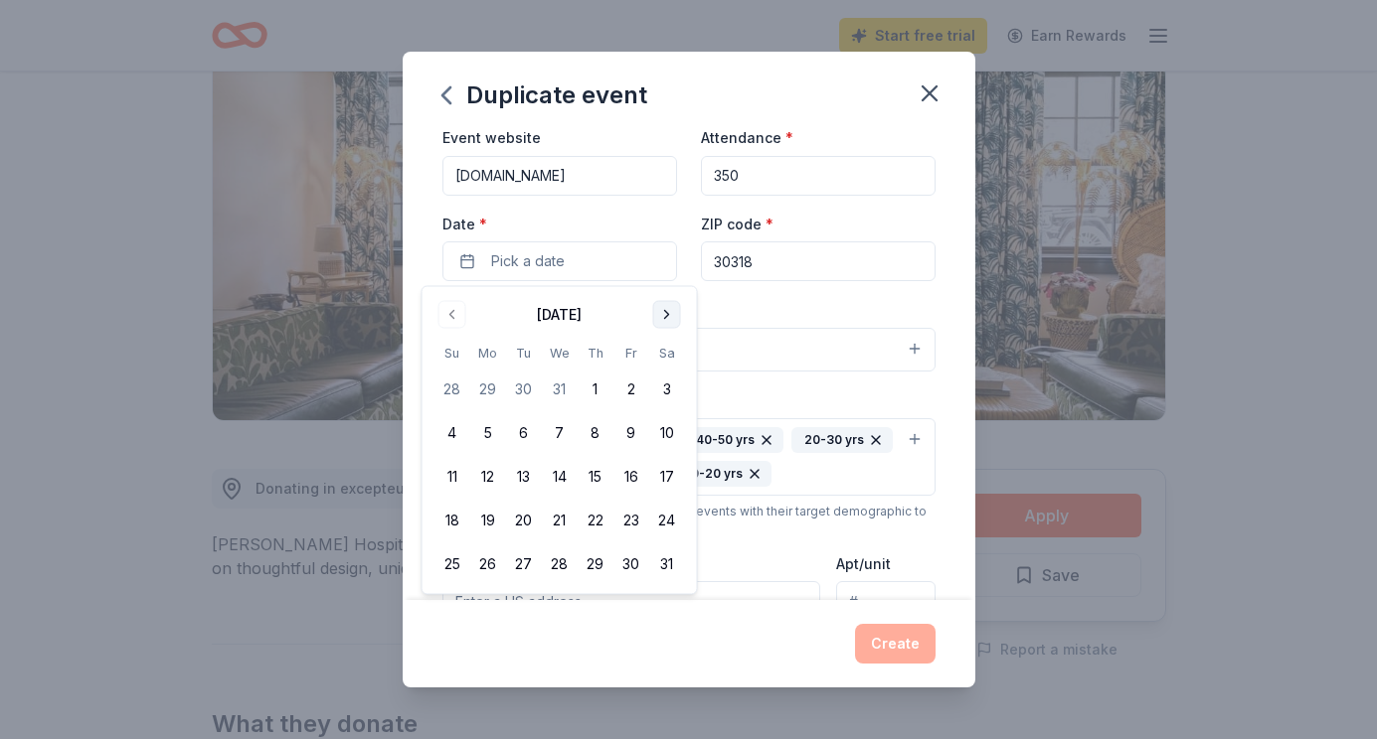
click at [665, 319] on button "Go to next month" at bounding box center [667, 315] width 28 height 28
click at [669, 473] on button "21" at bounding box center [667, 477] width 36 height 36
click at [749, 371] on button "Fundraiser" at bounding box center [688, 350] width 493 height 44
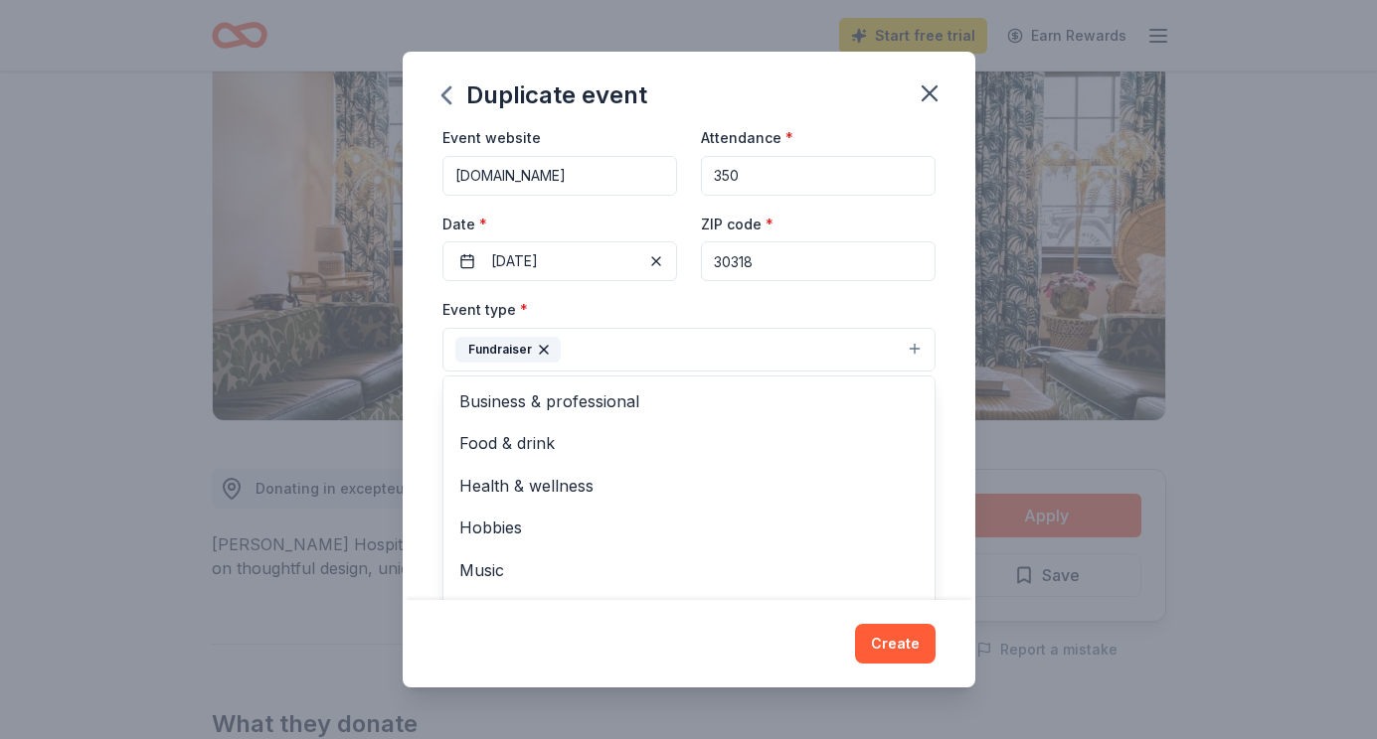
click at [755, 319] on div "Event type * Fundraiser Business & professional Food & drink Health & wellness …" at bounding box center [688, 334] width 493 height 75
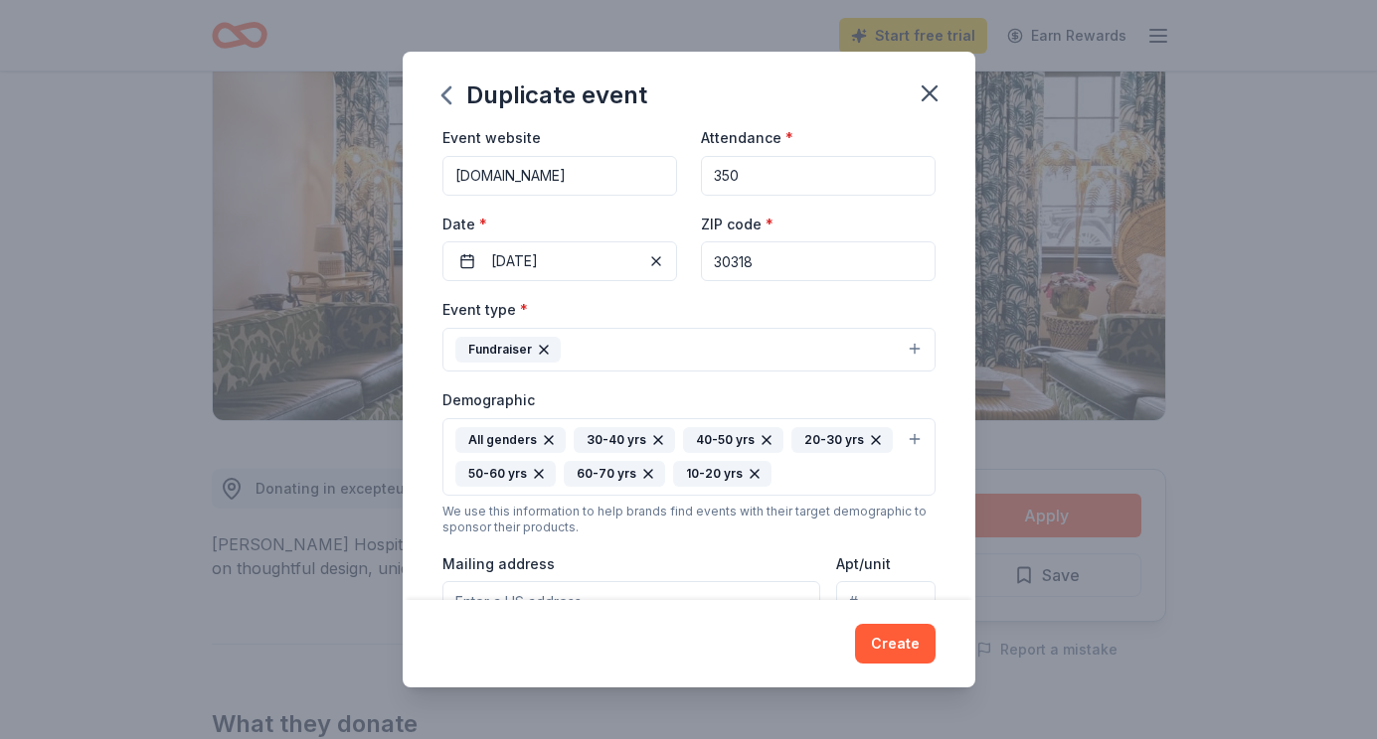
click at [783, 342] on button "Fundraiser" at bounding box center [688, 350] width 493 height 44
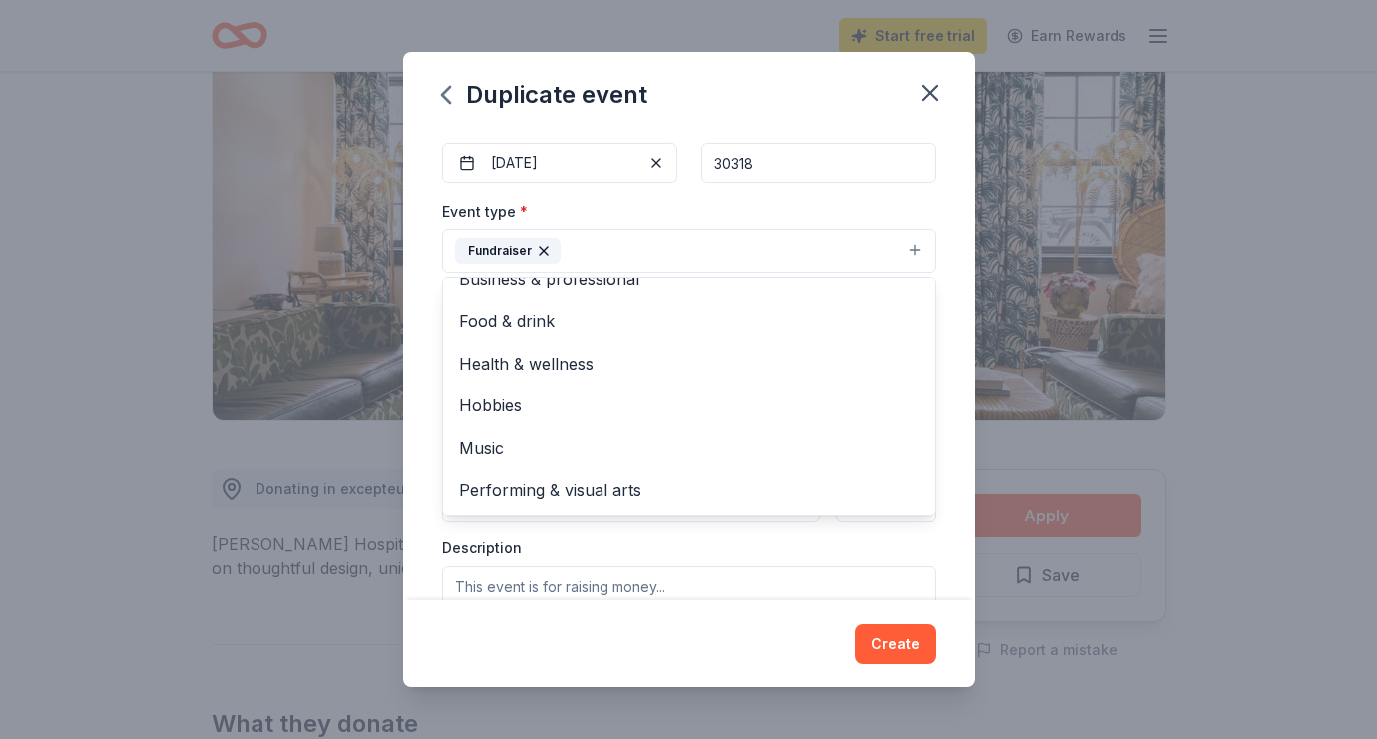
scroll to position [260, 0]
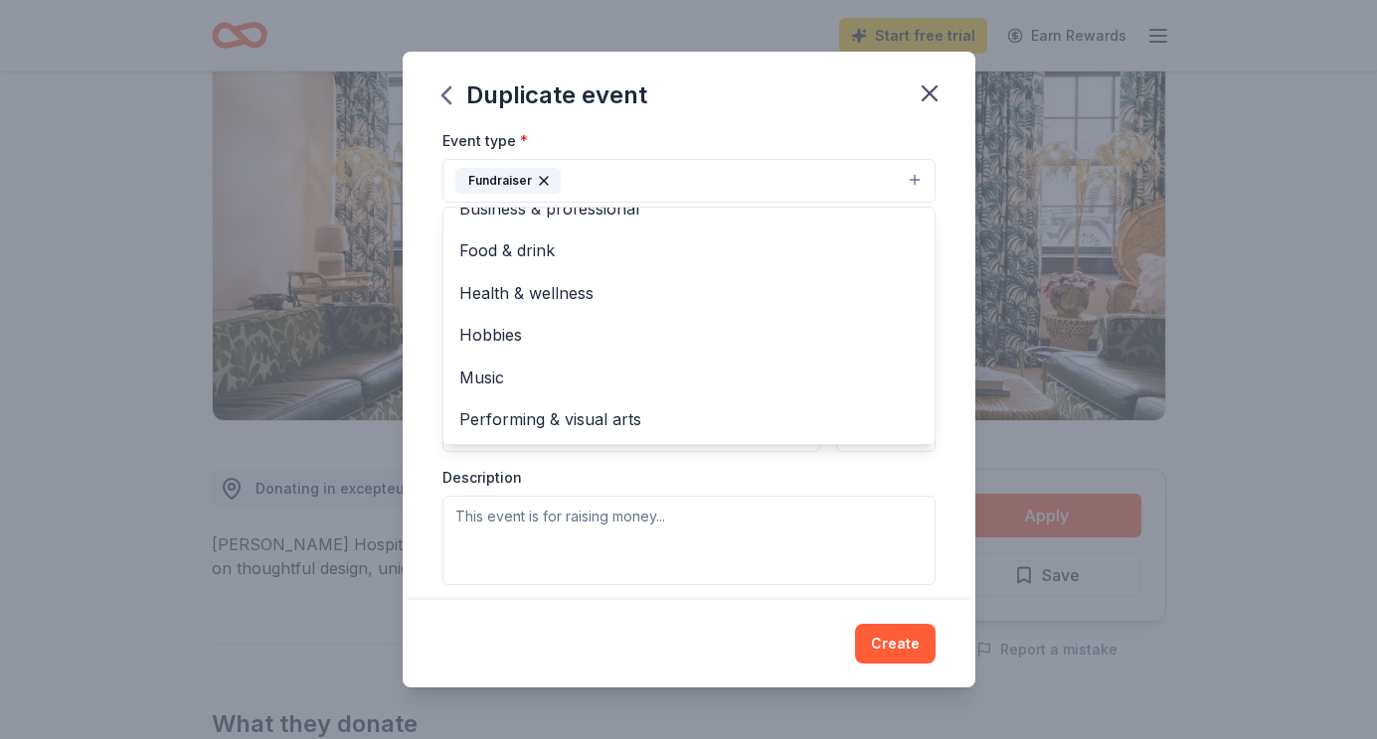
click at [962, 452] on div "Event name * Surrogacy Soiree 16 /100 Event website [DOMAIN_NAME] Attendance * …" at bounding box center [689, 366] width 573 height 470
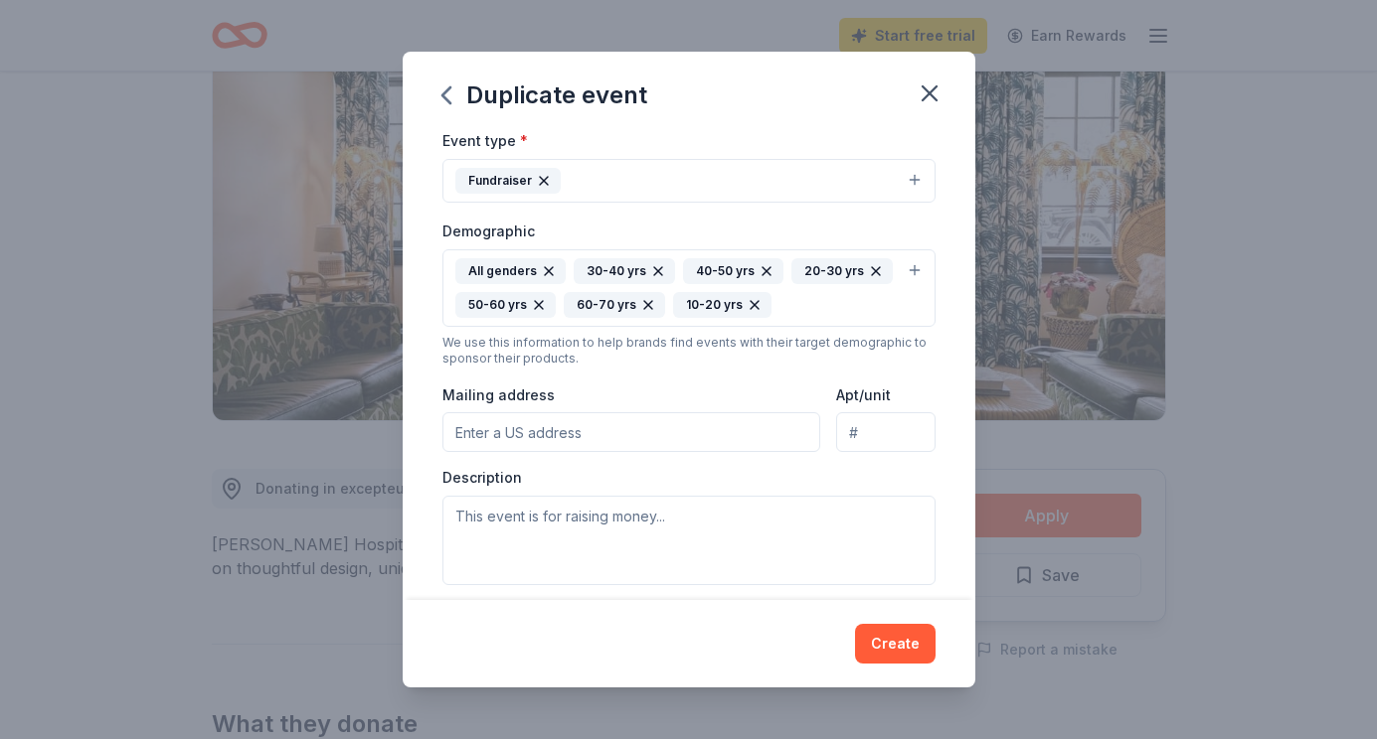
click at [631, 455] on div "Event type * Fundraiser Demographic All genders 30-40 yrs 40-50 yrs 20-30 yrs 5…" at bounding box center [688, 356] width 493 height 456
click at [631, 434] on input "Mailing address" at bounding box center [631, 432] width 379 height 40
click at [756, 436] on input "[STREET_ADDRESS][PERSON_NAME]" at bounding box center [631, 432] width 379 height 40
type input "[STREET_ADDRESS][PERSON_NAME]"
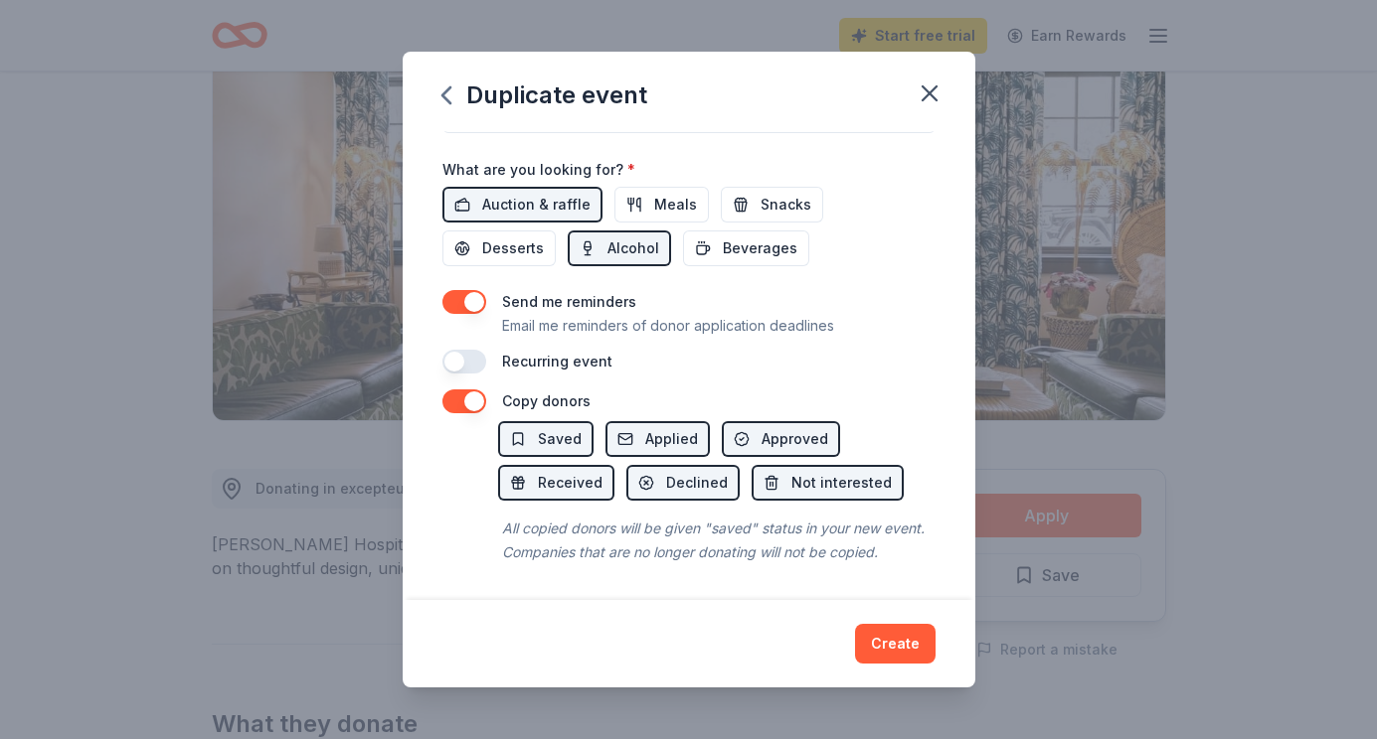
scroll to position [456, 0]
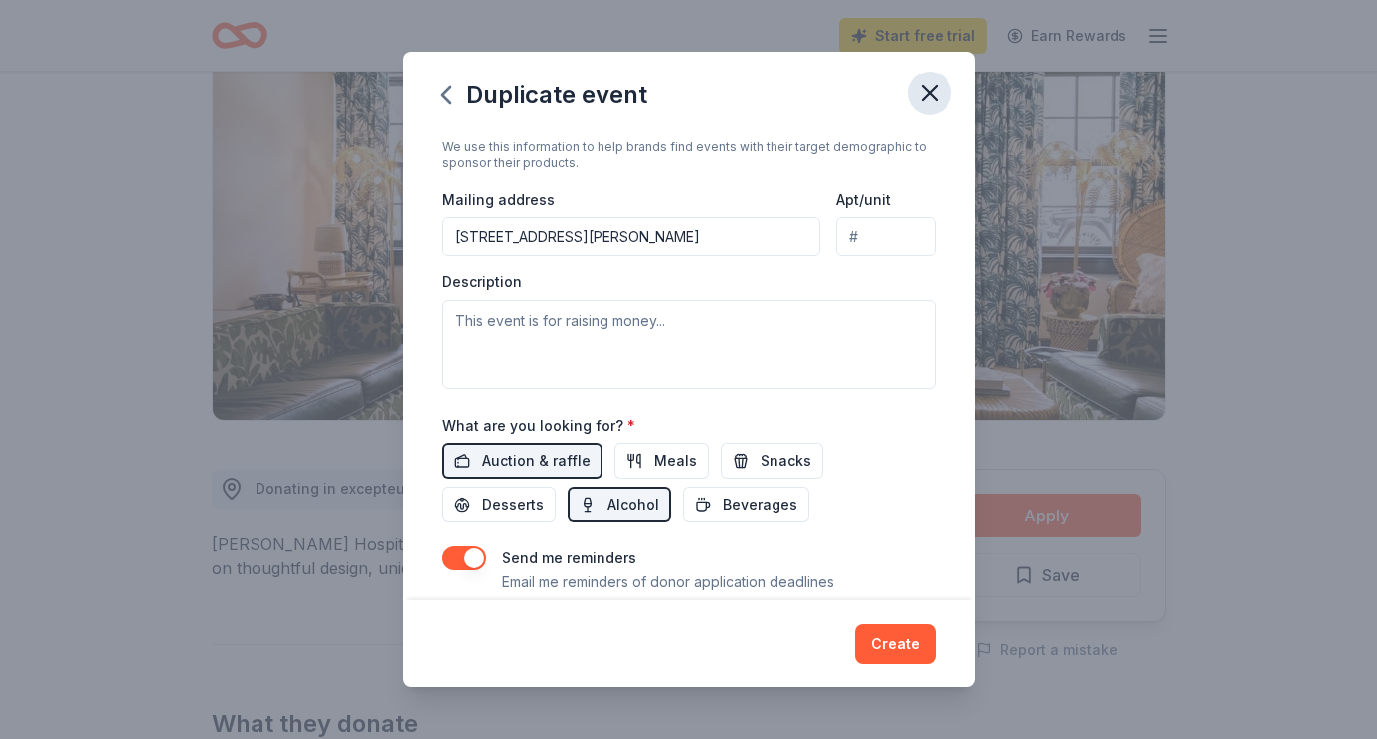
click at [925, 91] on icon "button" at bounding box center [929, 93] width 14 height 14
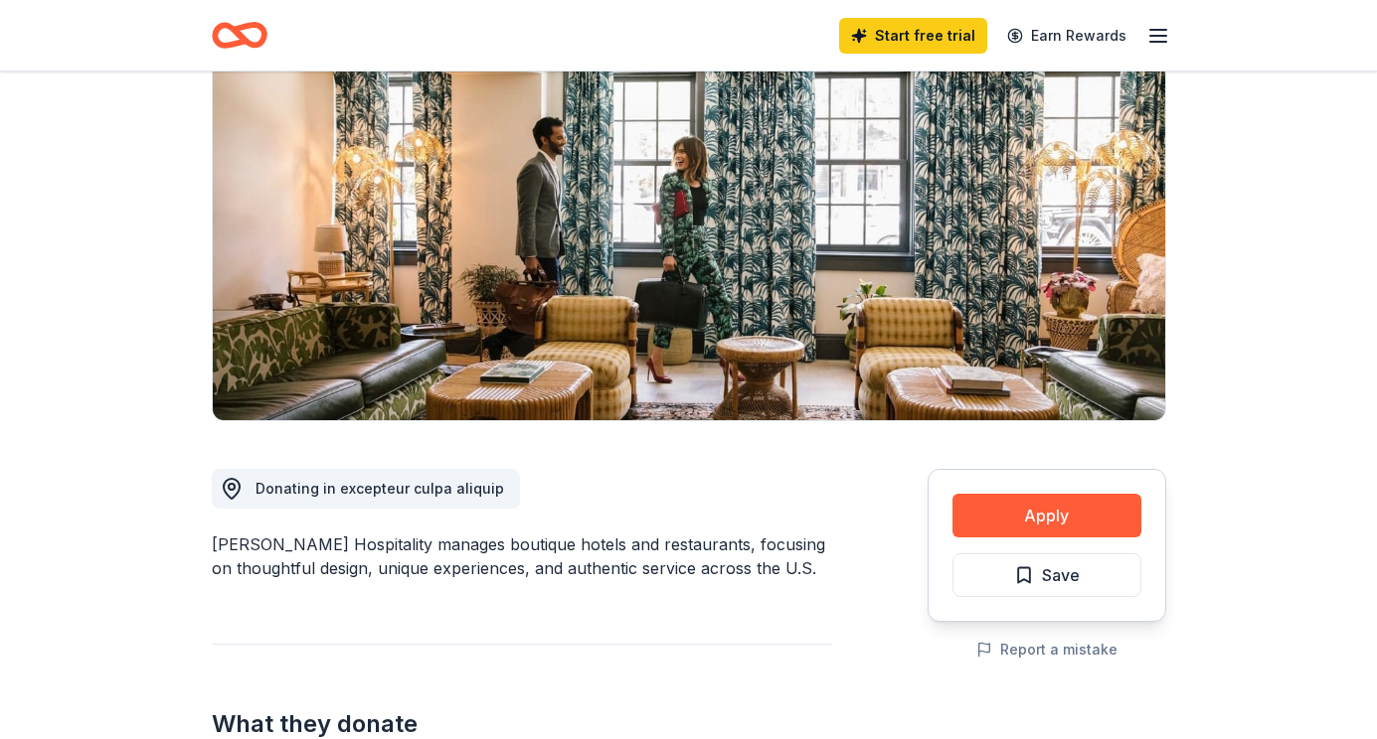
scroll to position [0, 0]
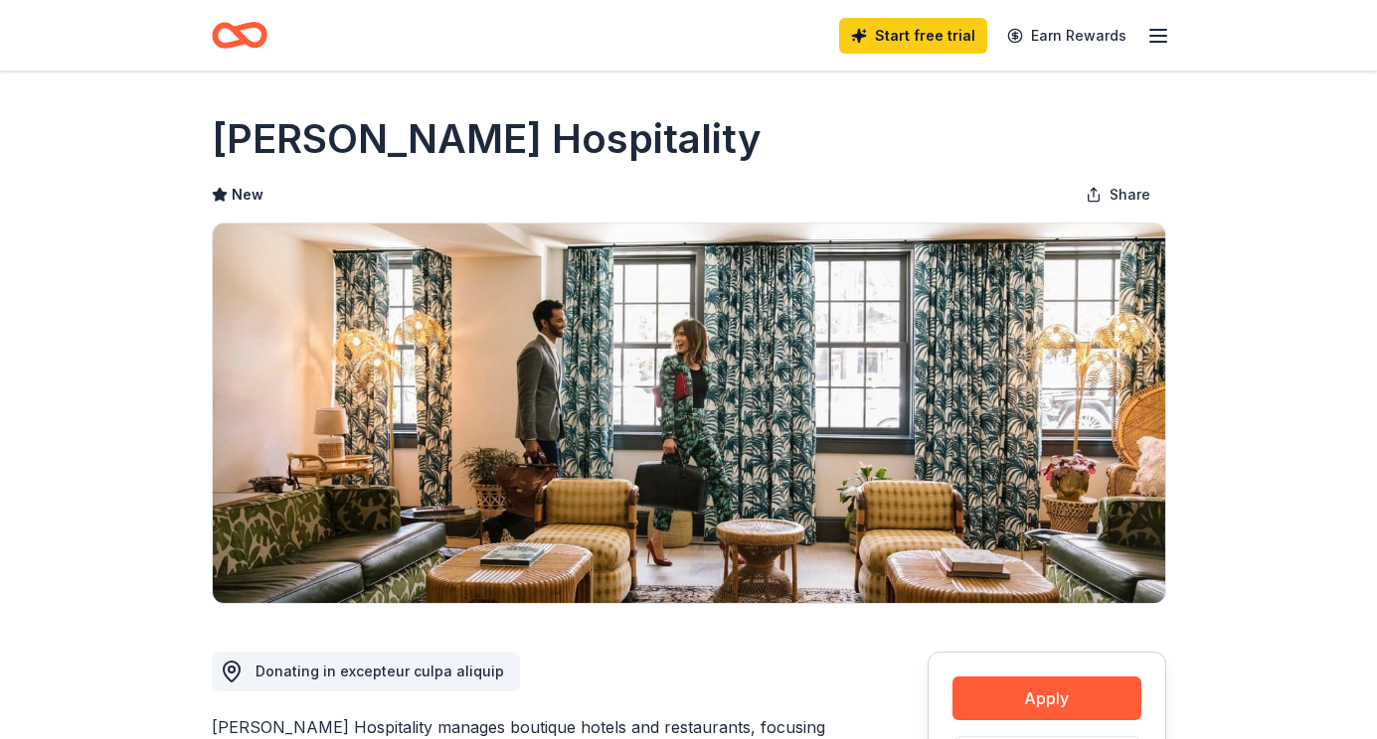
drag, startPoint x: 1184, startPoint y: 19, endPoint x: 1169, endPoint y: 27, distance: 16.9
click at [1179, 22] on div "Start free trial Earn Rewards" at bounding box center [689, 35] width 1018 height 71
click at [1169, 27] on icon "button" at bounding box center [1158, 36] width 24 height 24
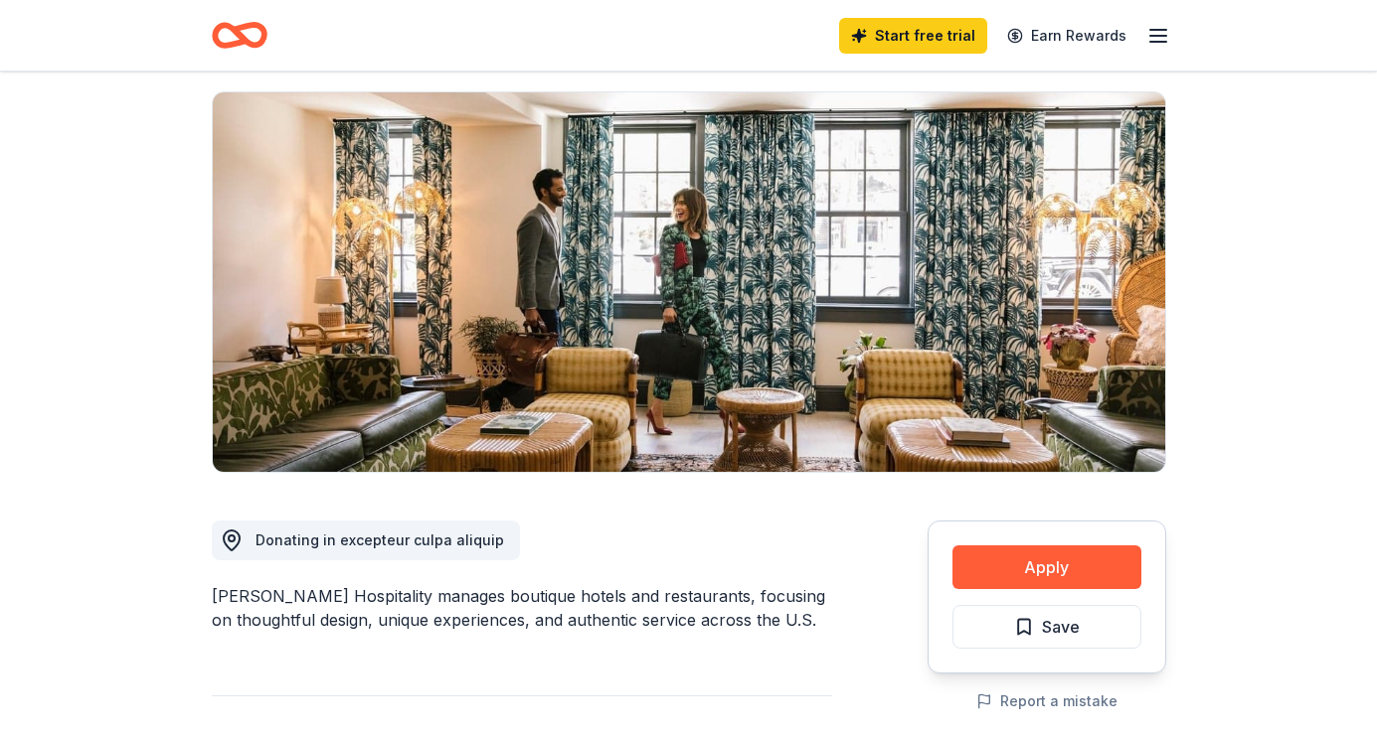
scroll to position [276, 0]
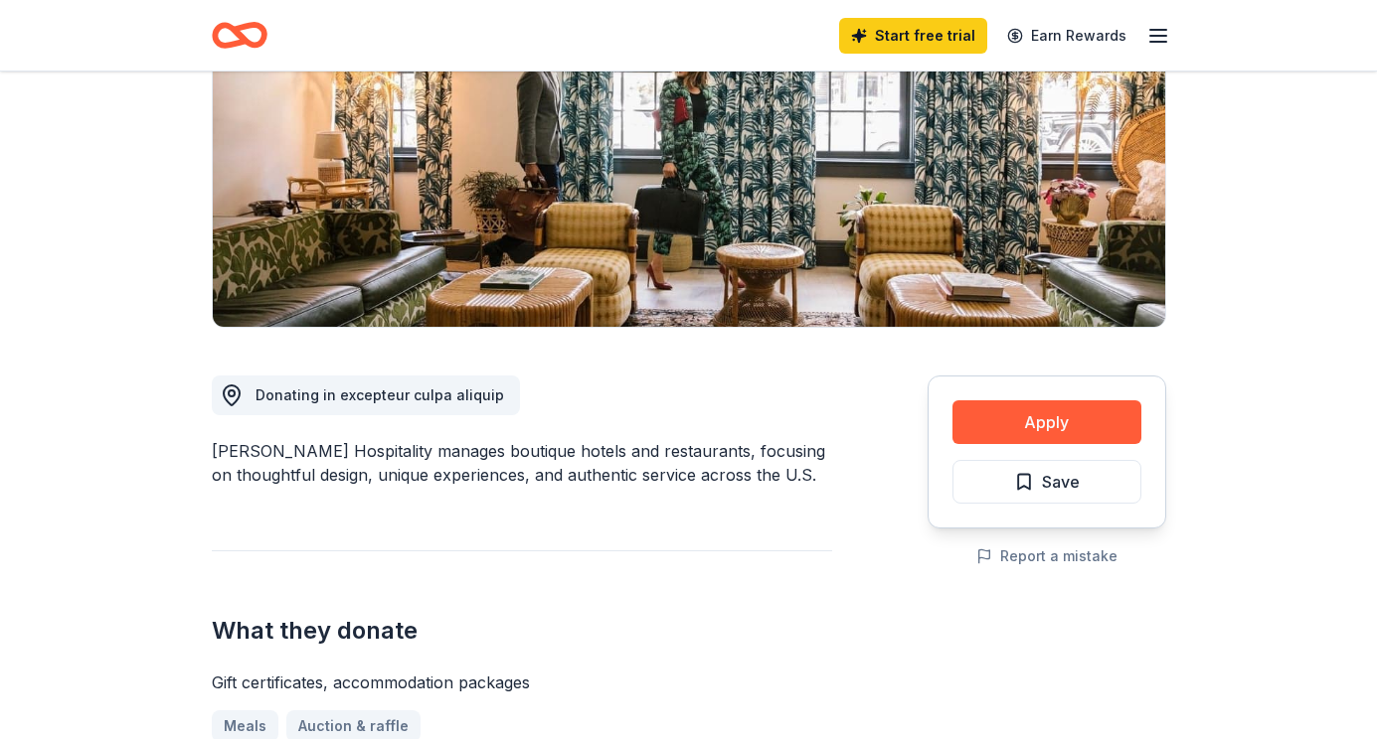
click at [300, 395] on span "Donating in excepteur culpa aliquip" at bounding box center [379, 395] width 248 height 17
click at [246, 395] on div "Donating in excepteur culpa aliquip" at bounding box center [362, 396] width 284 height 24
click at [373, 396] on span "Donating in excepteur culpa aliquip" at bounding box center [379, 395] width 248 height 17
drag, startPoint x: 263, startPoint y: 394, endPoint x: 367, endPoint y: 393, distance: 103.4
click at [367, 394] on span "Donating in excepteur culpa aliquip" at bounding box center [379, 395] width 248 height 17
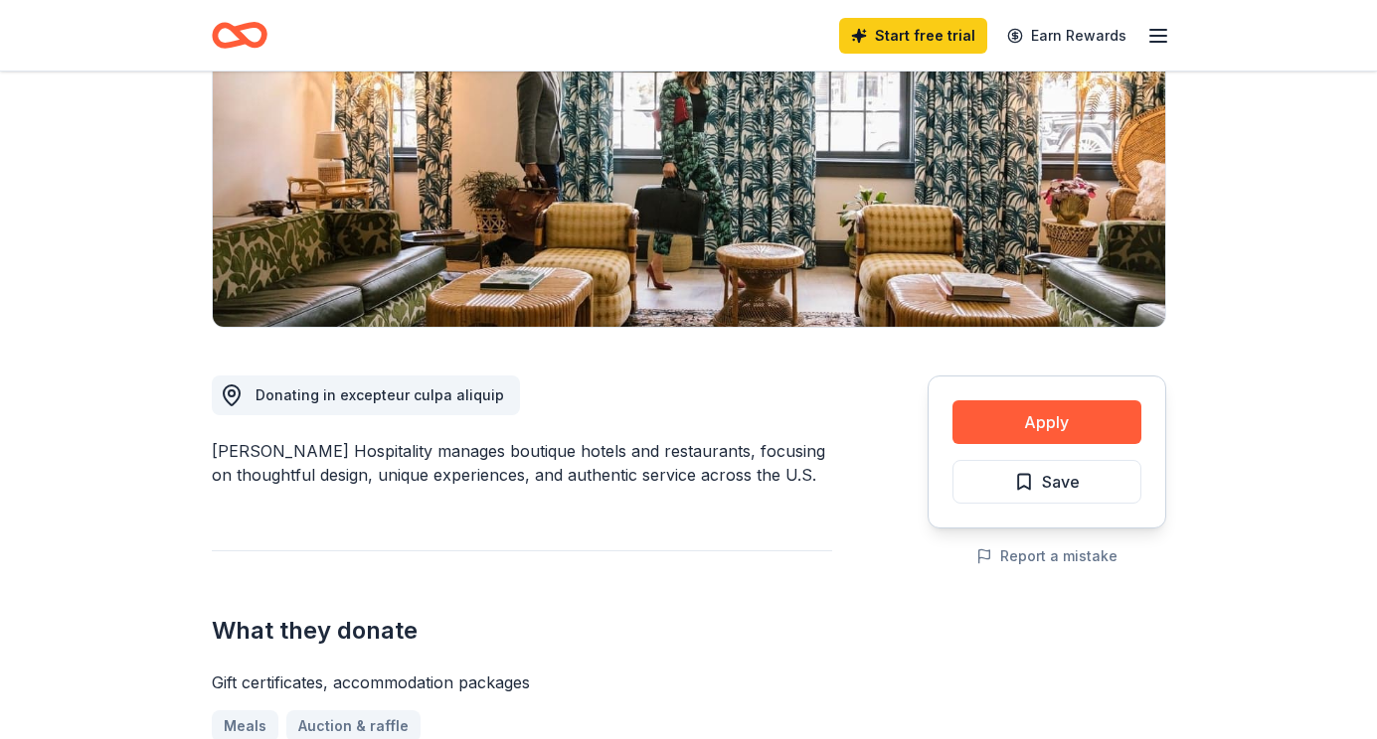
click at [351, 394] on span "Donating in excepteur culpa aliquip" at bounding box center [379, 395] width 248 height 17
drag, startPoint x: 509, startPoint y: 401, endPoint x: 360, endPoint y: 397, distance: 149.1
drag, startPoint x: 200, startPoint y: 391, endPoint x: 646, endPoint y: 388, distance: 446.3
click at [646, 389] on div "[PERSON_NAME] Hospitality New Share Donating in excepteur culpa aliquip [PERSON…" at bounding box center [689, 705] width 1018 height 1821
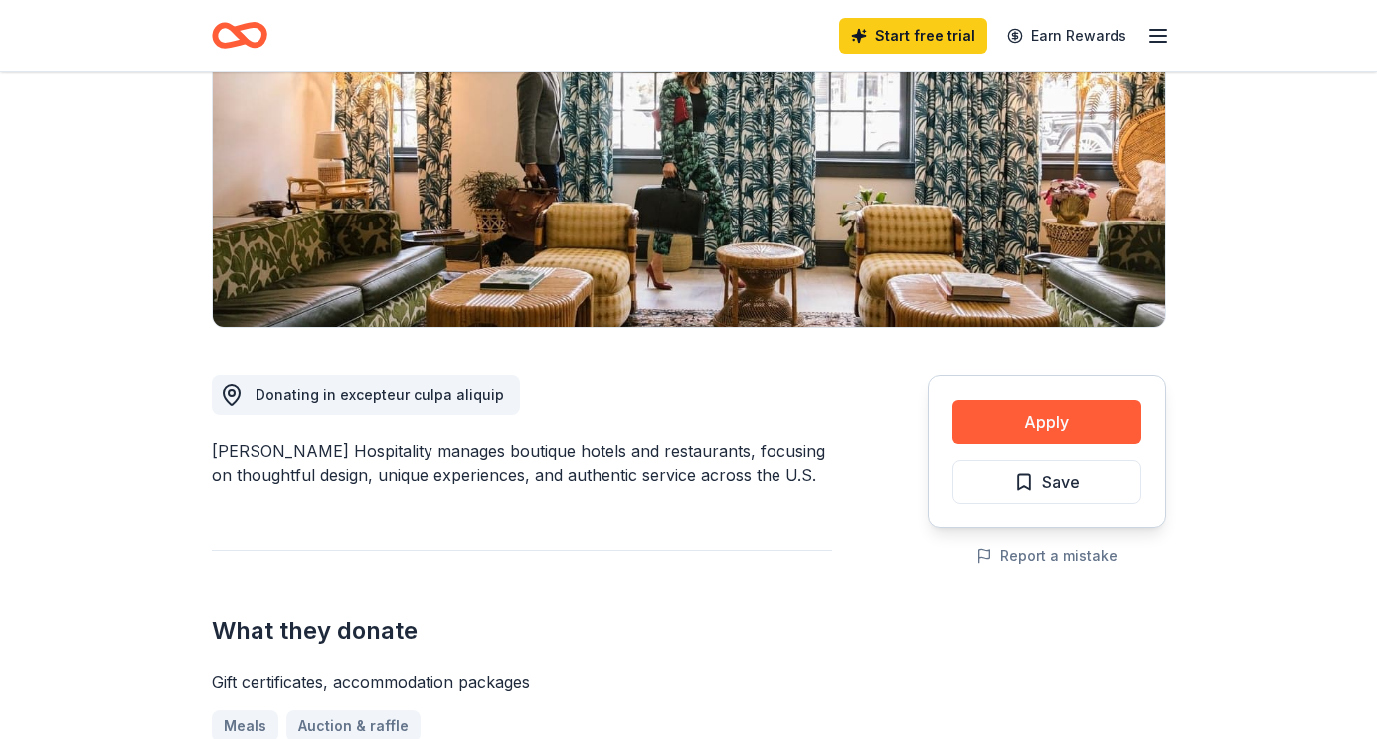
scroll to position [961, 0]
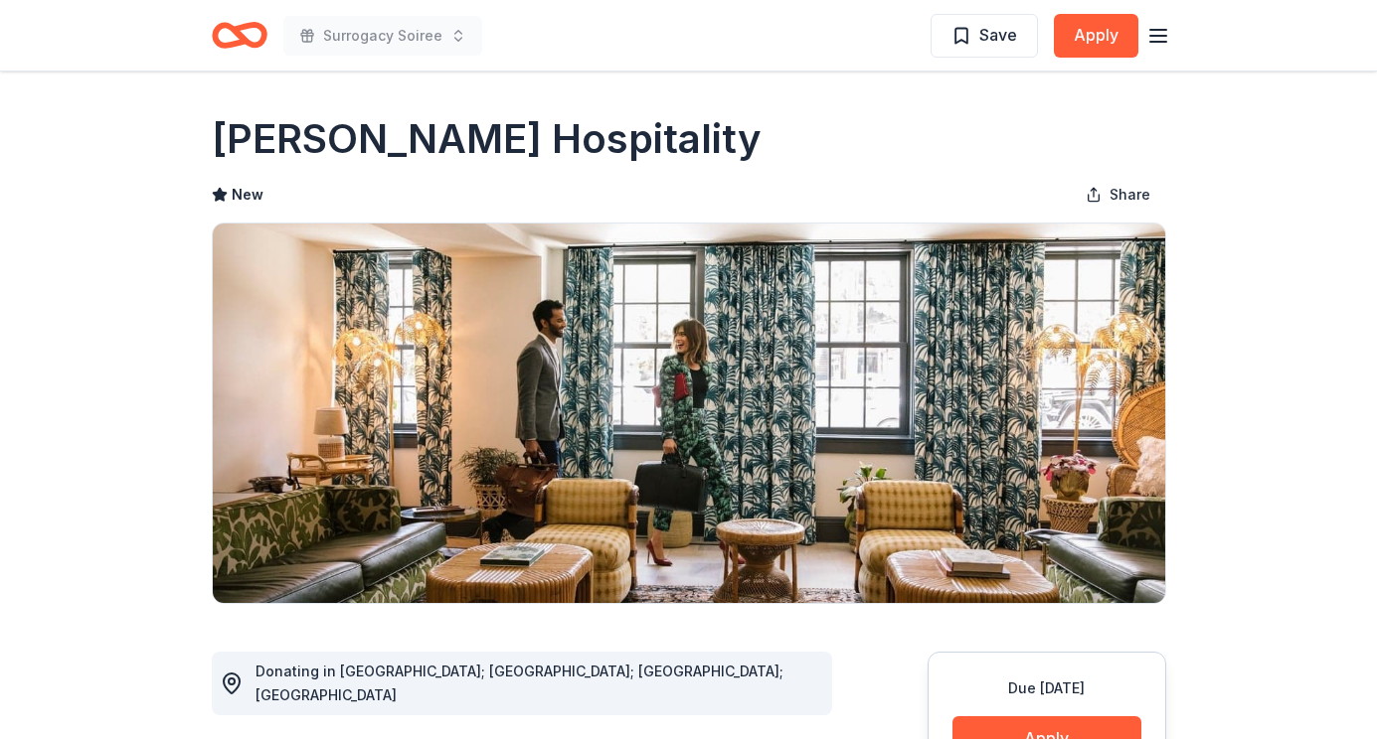
click at [1161, 42] on icon "button" at bounding box center [1158, 36] width 24 height 24
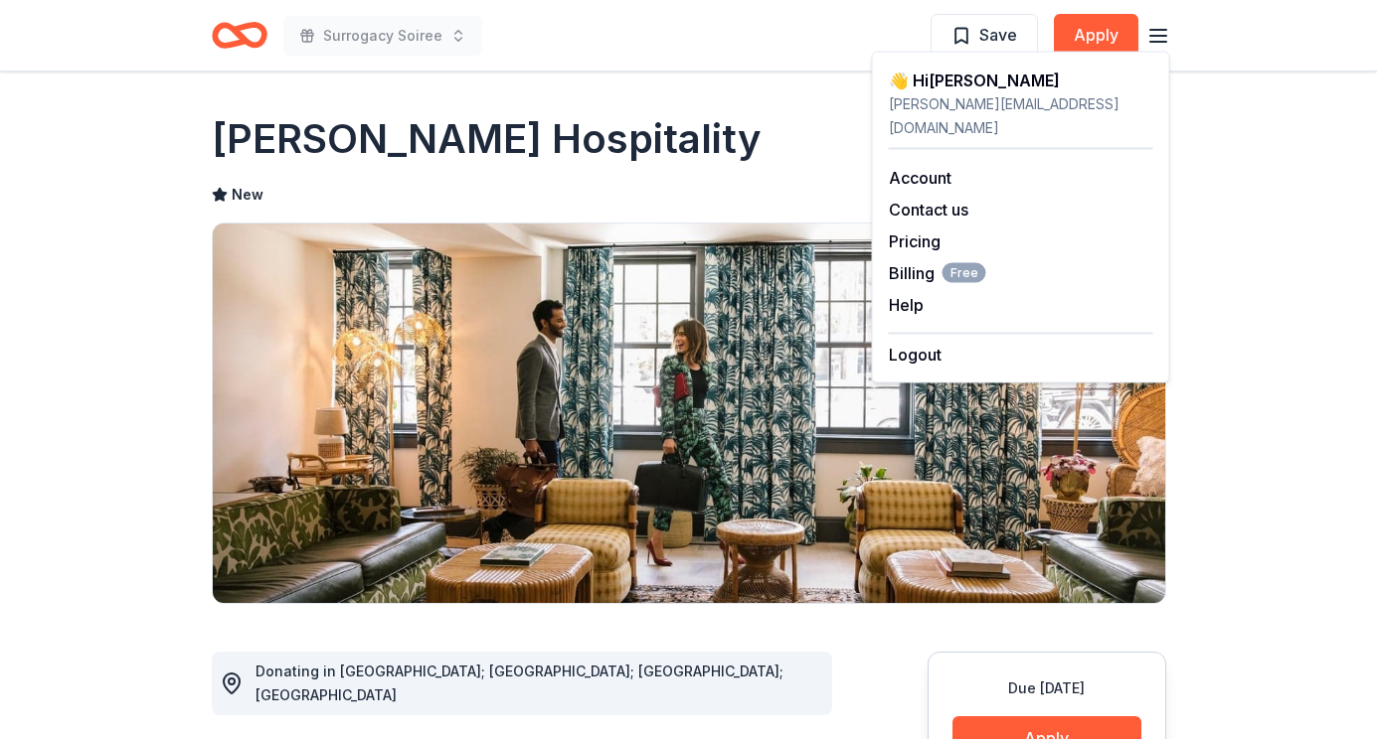
click at [958, 92] on div "[PERSON_NAME][EMAIL_ADDRESS][DOMAIN_NAME]" at bounding box center [1021, 116] width 264 height 48
click at [924, 168] on link "Account" at bounding box center [920, 178] width 63 height 20
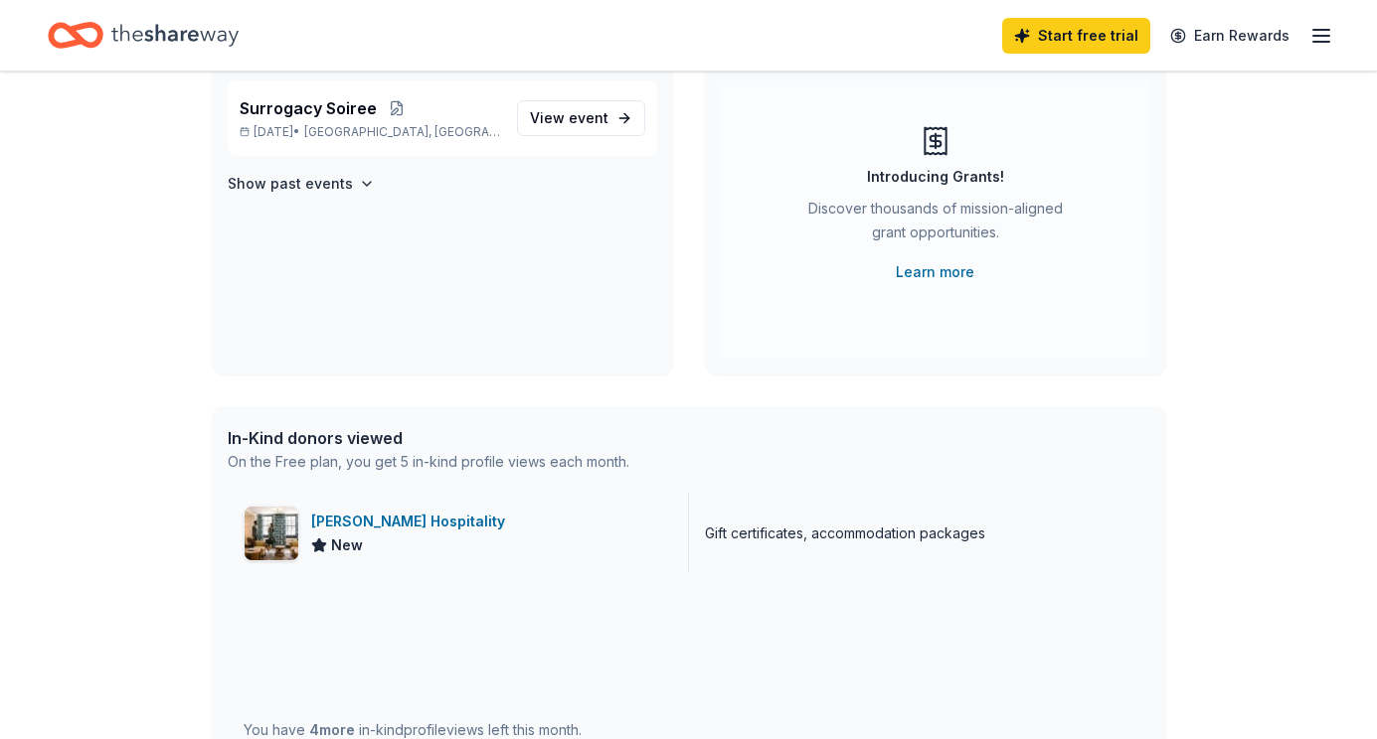
scroll to position [200, 0]
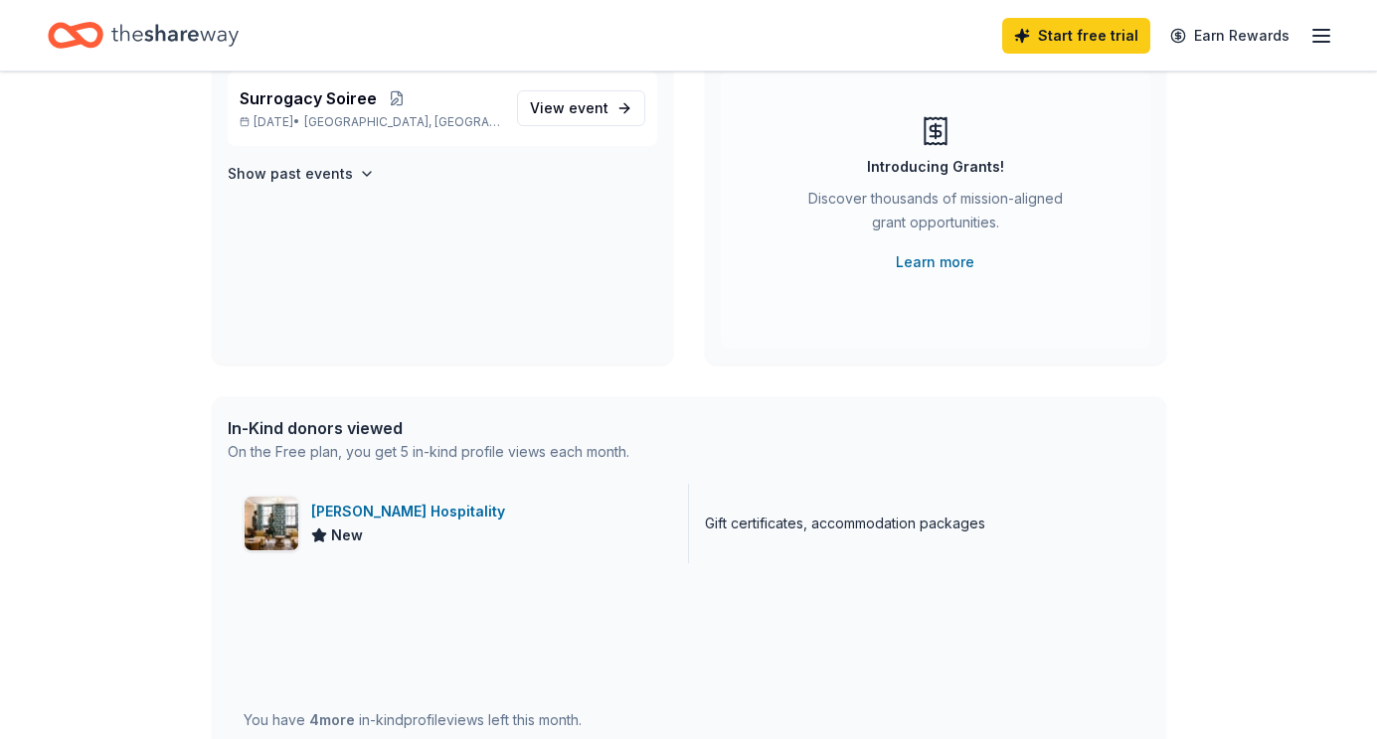
click at [268, 539] on img at bounding box center [272, 524] width 54 height 54
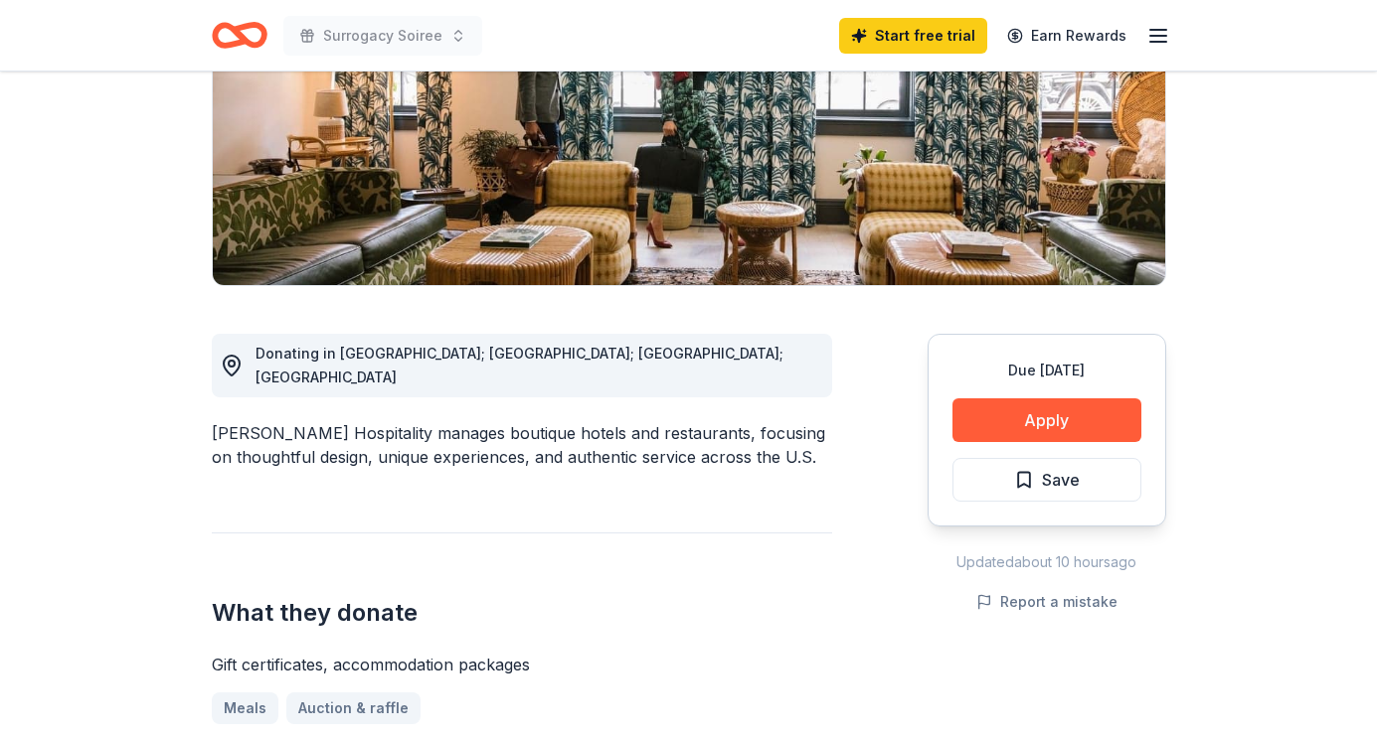
scroll to position [328, 0]
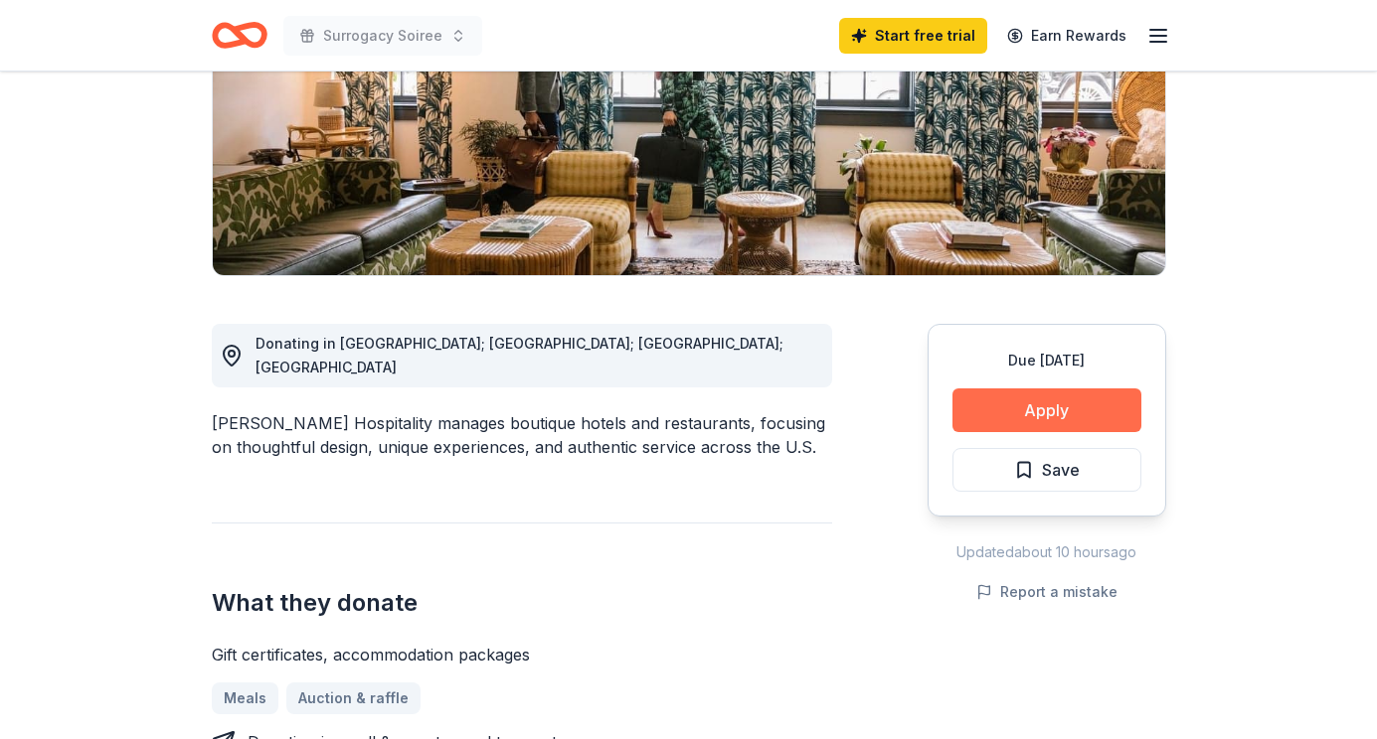
click at [1064, 411] on button "Apply" at bounding box center [1046, 411] width 189 height 44
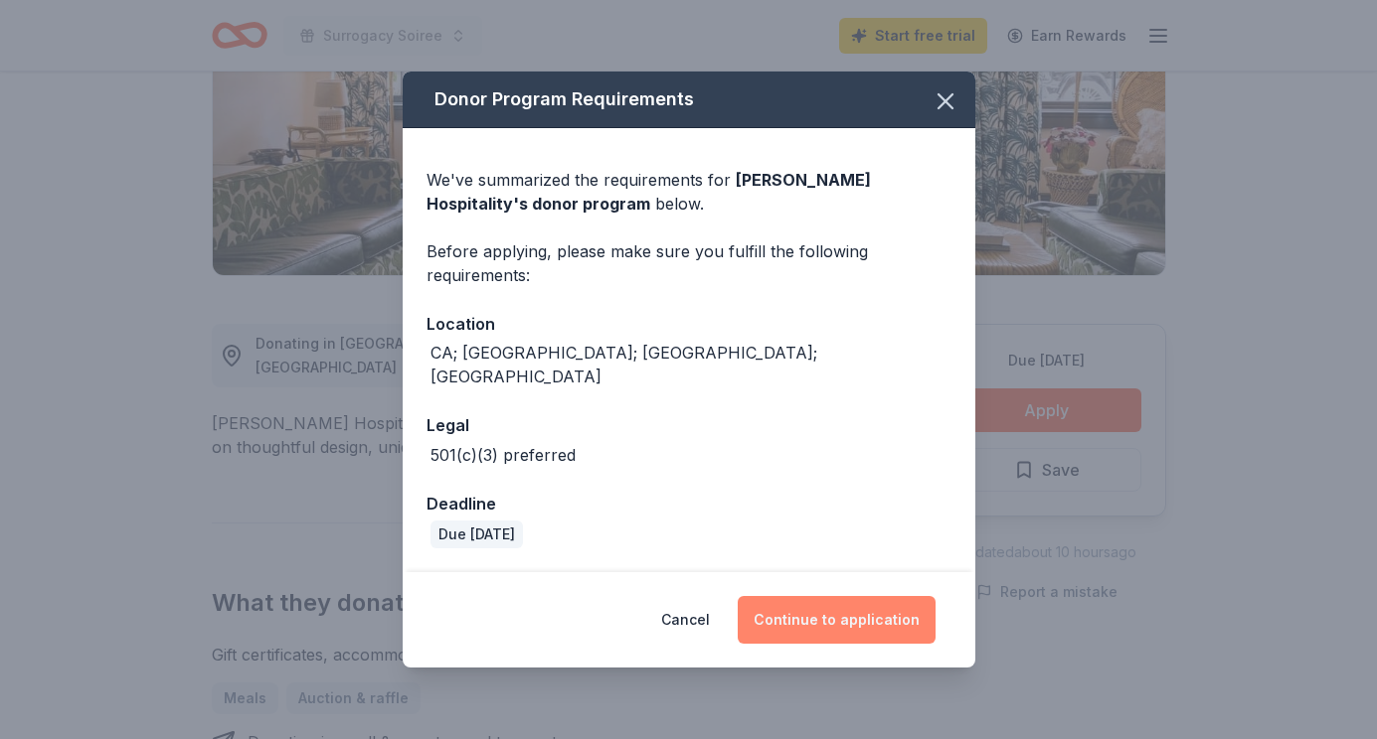
click at [867, 616] on button "Continue to application" at bounding box center [836, 620] width 198 height 48
